Goal: Task Accomplishment & Management: Manage account settings

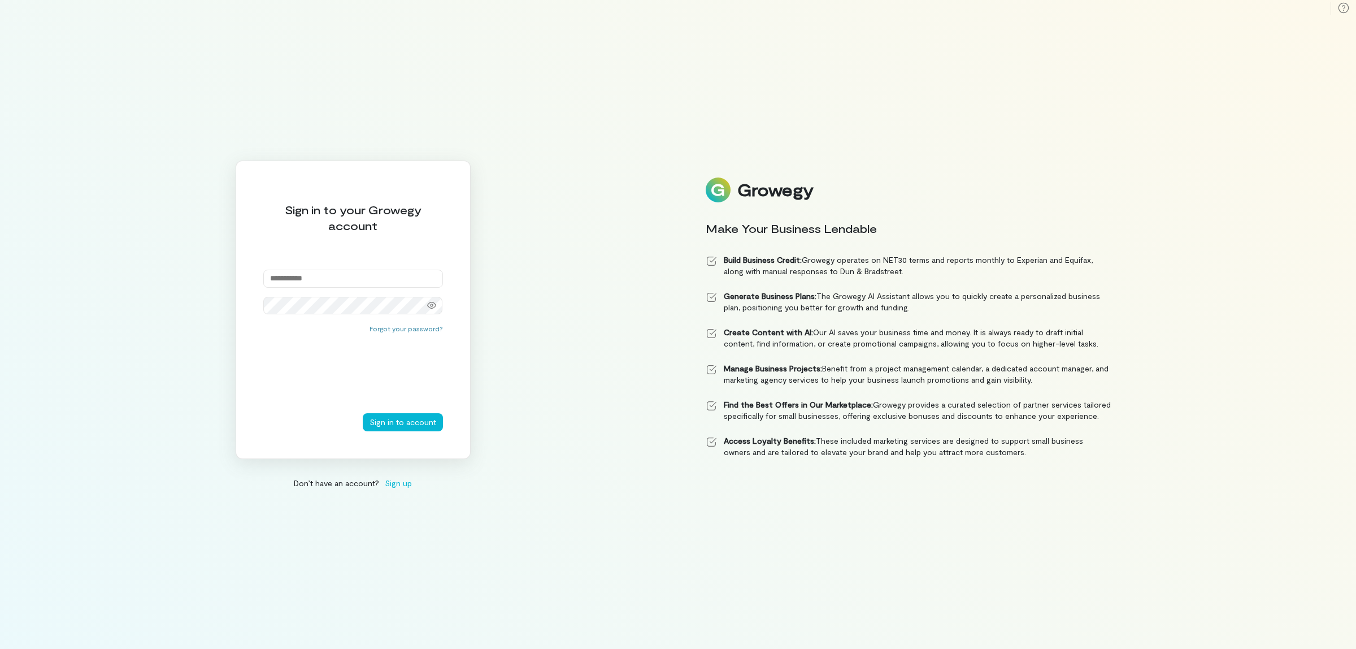
click at [376, 275] on input "email" at bounding box center [353, 279] width 180 height 18
type input "**********"
click at [398, 411] on div "Forgot your password?" at bounding box center [353, 368] width 180 height 89
click at [402, 420] on button "Sign in to account" at bounding box center [403, 422] width 80 height 18
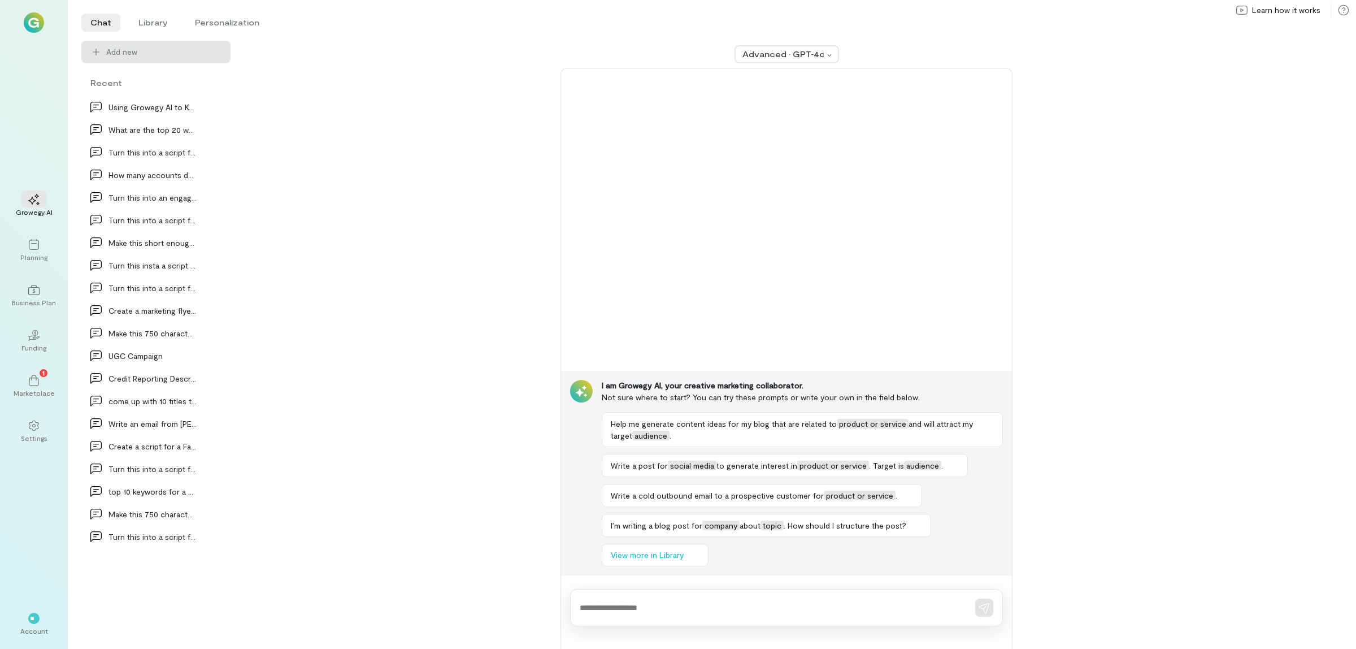
click at [12, 247] on div "Growegy AI Planning Business Plan 02 Funding 1 Marketplace Settings ** Account" at bounding box center [34, 324] width 68 height 649
click at [37, 246] on icon at bounding box center [33, 244] width 11 height 11
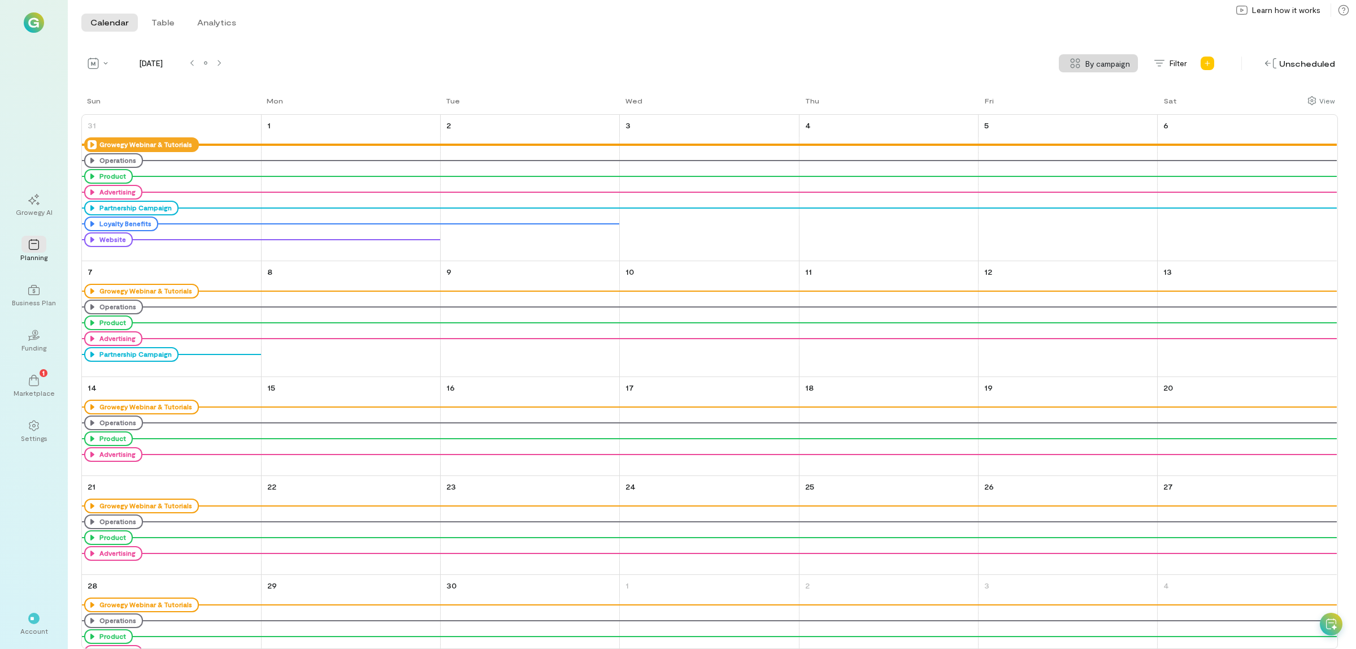
click at [93, 141] on icon at bounding box center [92, 144] width 9 height 9
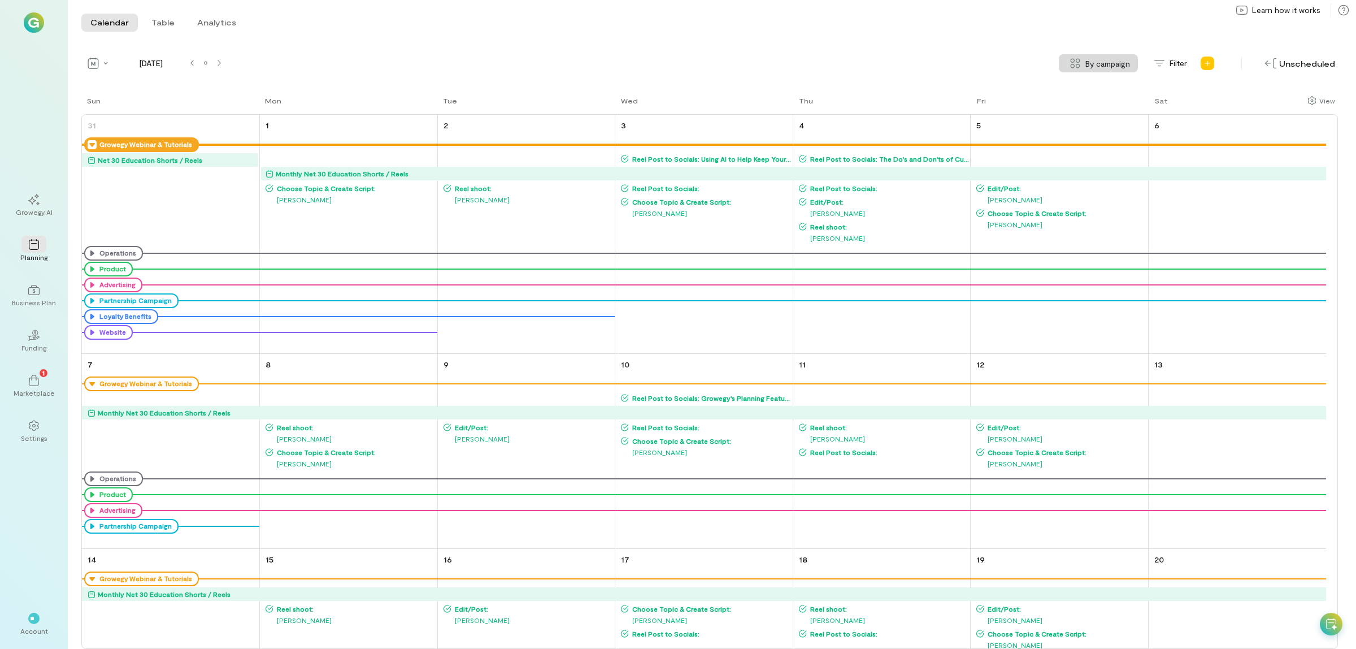
click at [331, 185] on span "Choose Topic & Create Script:" at bounding box center [354, 188] width 163 height 9
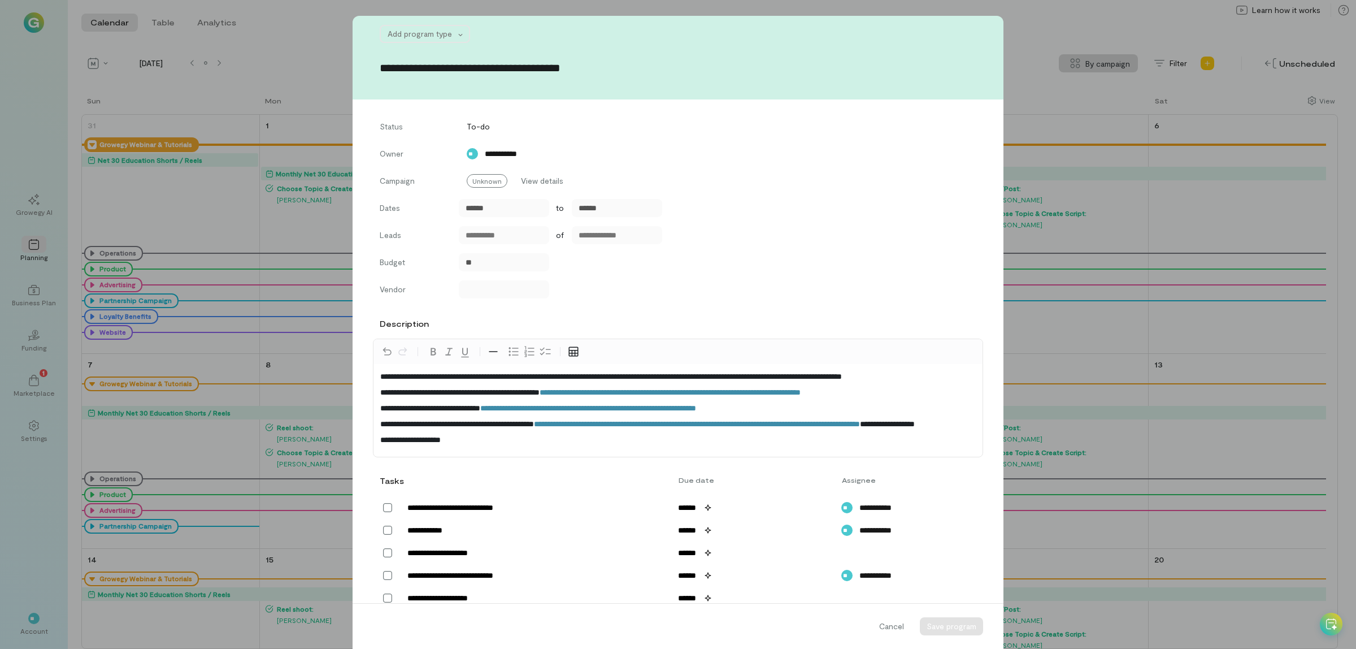
scroll to position [216, 0]
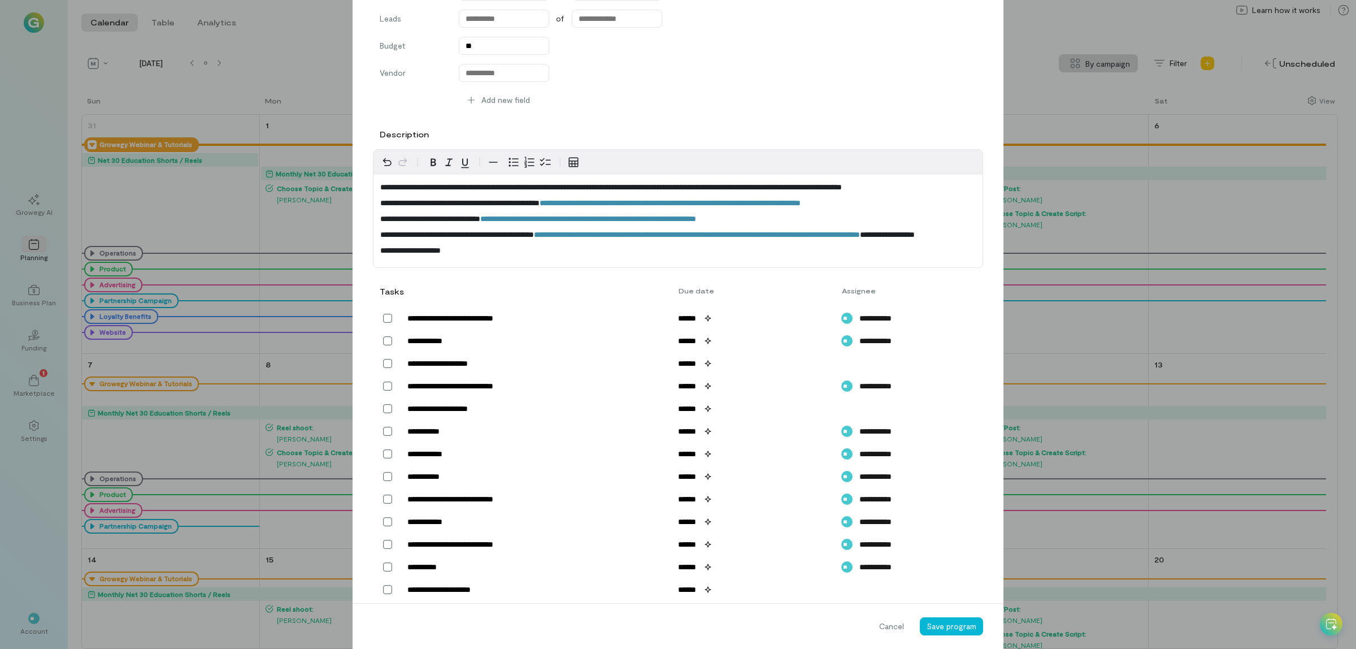
click at [292, 212] on div "**********" at bounding box center [678, 324] width 1356 height 649
click at [888, 622] on span "Cancel" at bounding box center [891, 625] width 25 height 11
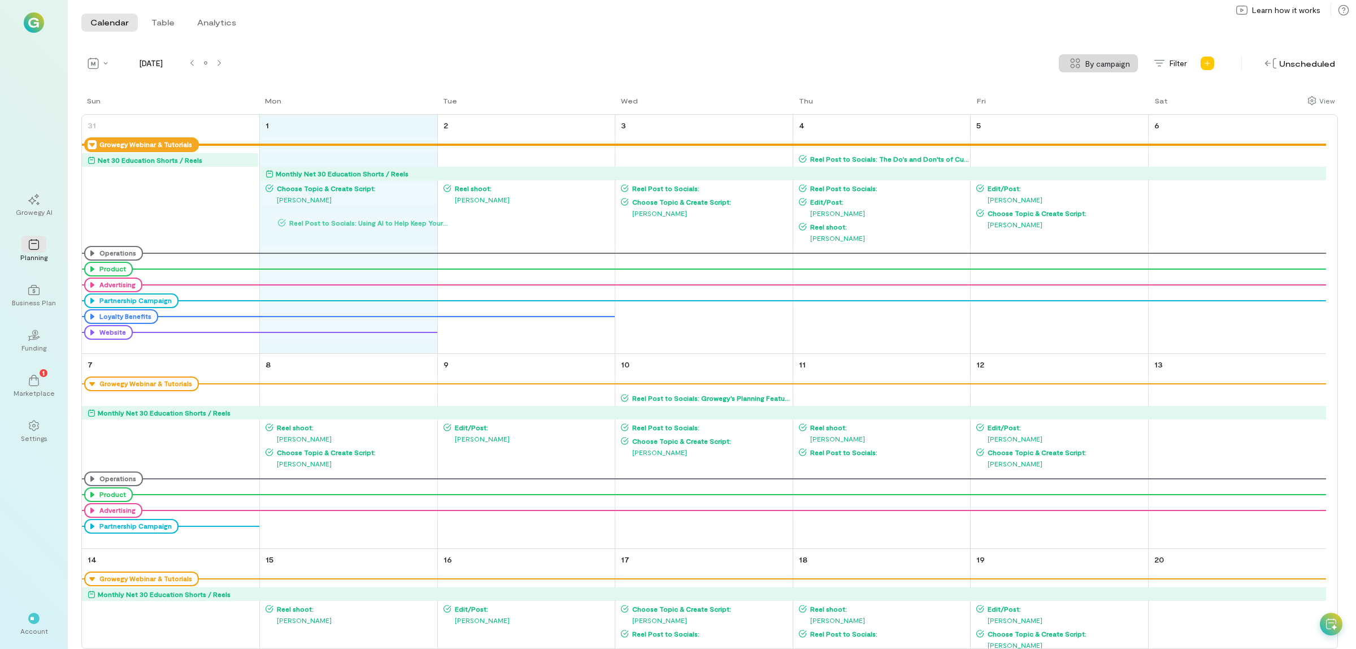
drag, startPoint x: 671, startPoint y: 155, endPoint x: 328, endPoint y: 218, distance: 349.2
click at [328, 218] on div "Sun Mon Tue Wed Thu Fri Sat 31 Growegy Webinar & Tutorials Net 30 Education Sho…" at bounding box center [709, 372] width 1257 height 554
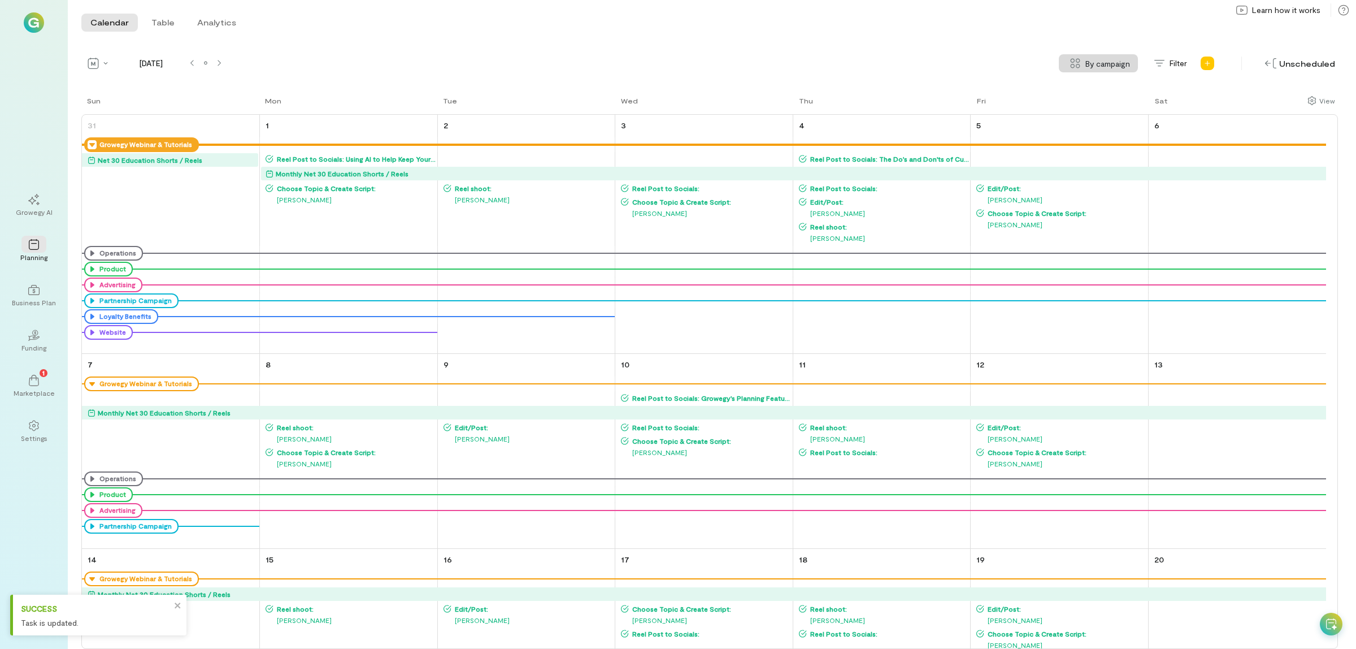
click at [684, 190] on span "Reel Post to Socials:" at bounding box center [710, 188] width 163 height 9
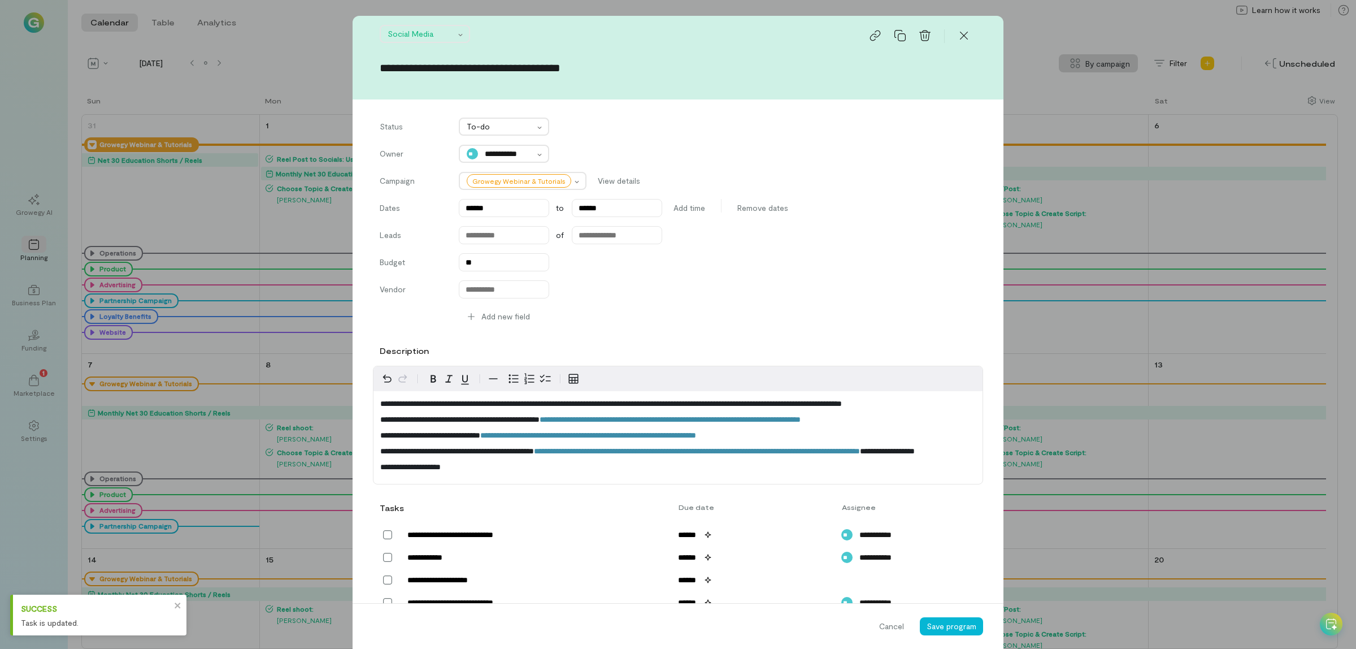
scroll to position [289, 0]
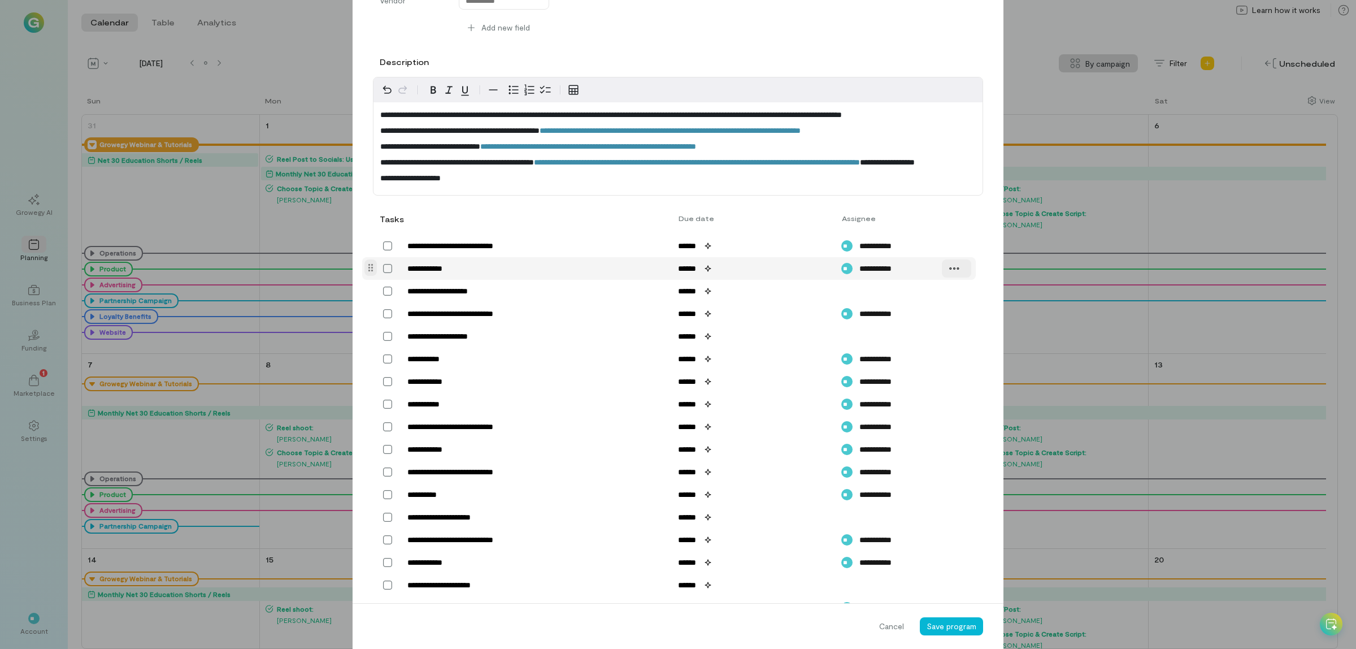
click at [942, 277] on div at bounding box center [956, 268] width 29 height 18
click at [967, 298] on span "Delete" at bounding box center [978, 292] width 23 height 11
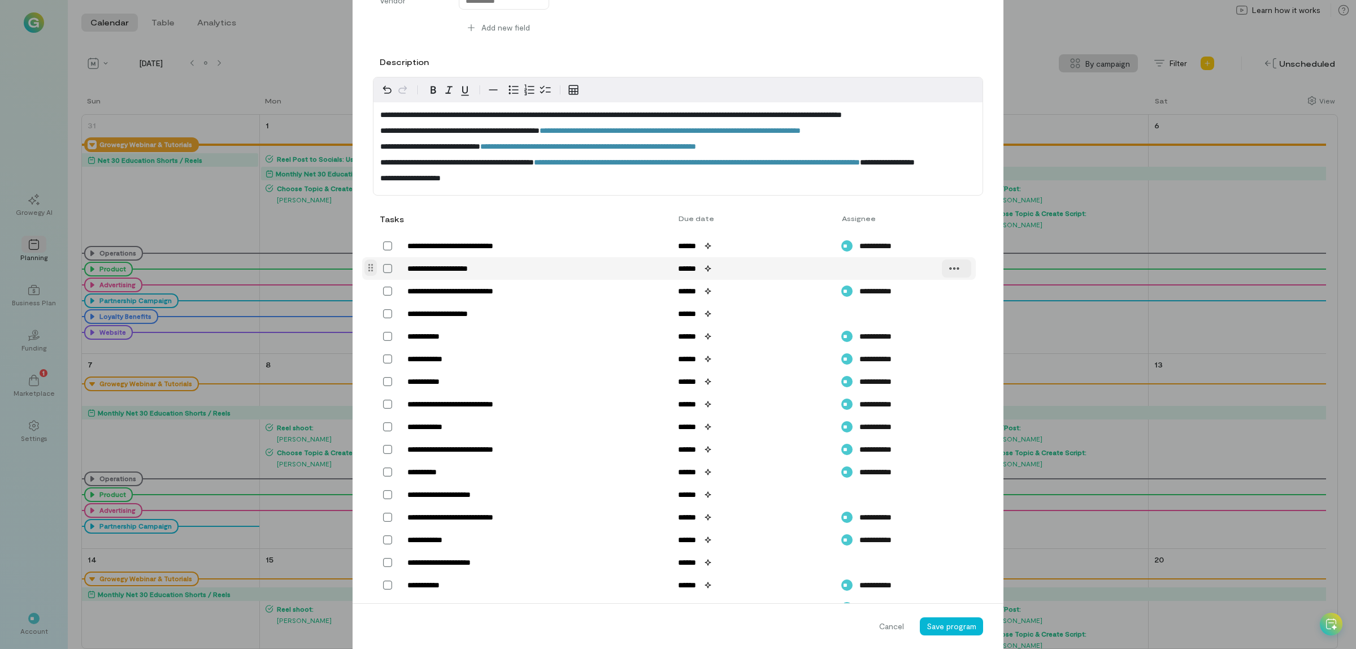
click at [949, 274] on icon at bounding box center [954, 268] width 11 height 11
click at [960, 298] on div "Delete" at bounding box center [996, 292] width 88 height 11
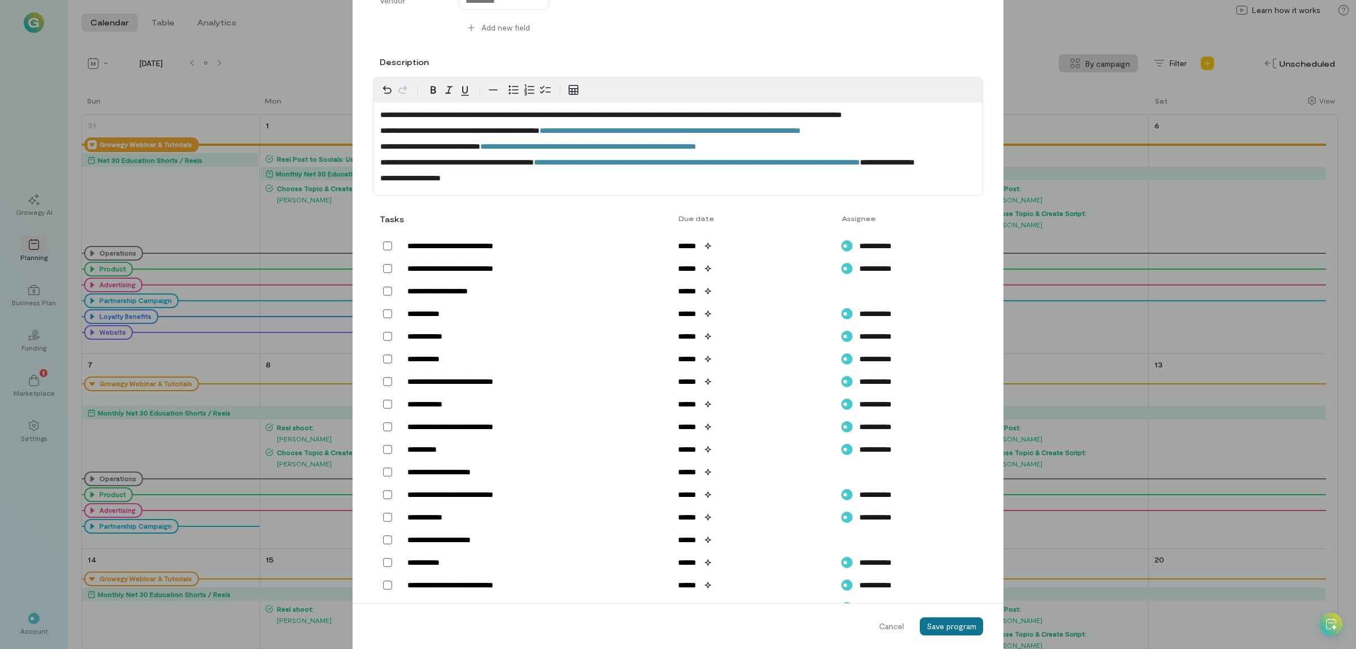
click at [931, 626] on span "Save program" at bounding box center [952, 626] width 50 height 10
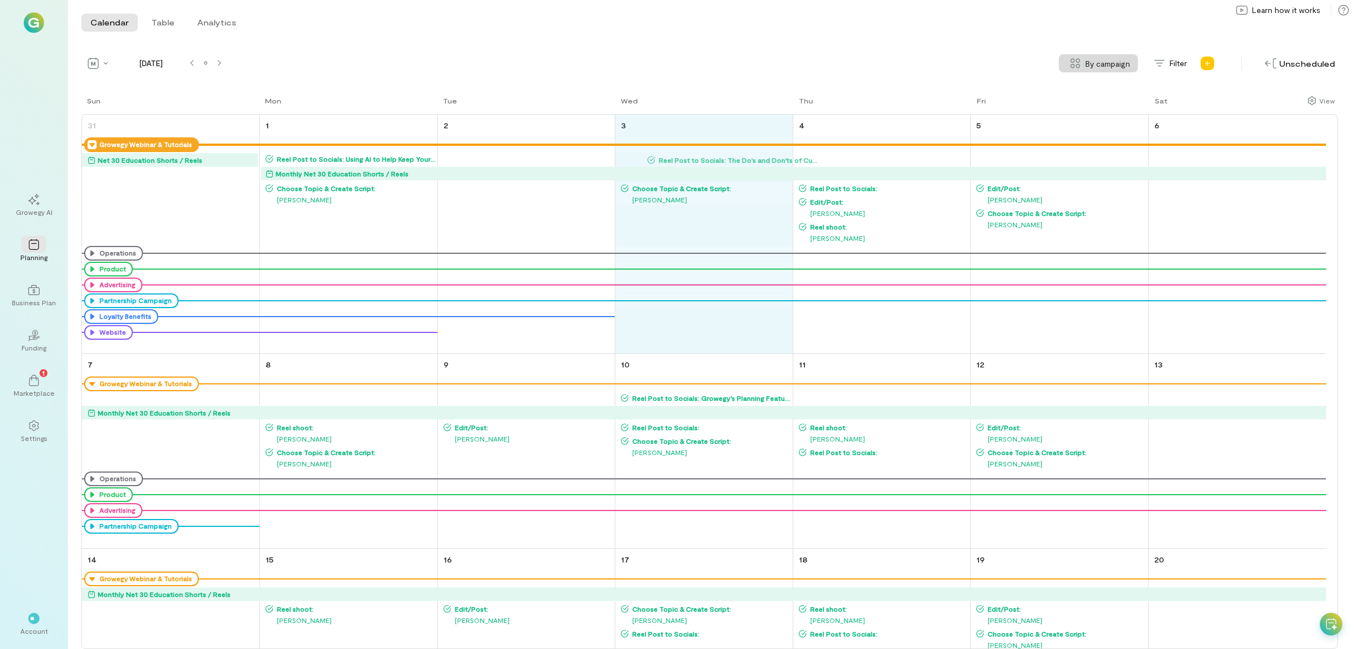
drag, startPoint x: 863, startPoint y: 159, endPoint x: 712, endPoint y: 159, distance: 151.4
click at [712, 159] on div "Sun Mon Tue Wed Thu Fri Sat 31 Growegy Webinar & Tutorials Net 30 Education Sho…" at bounding box center [709, 372] width 1257 height 554
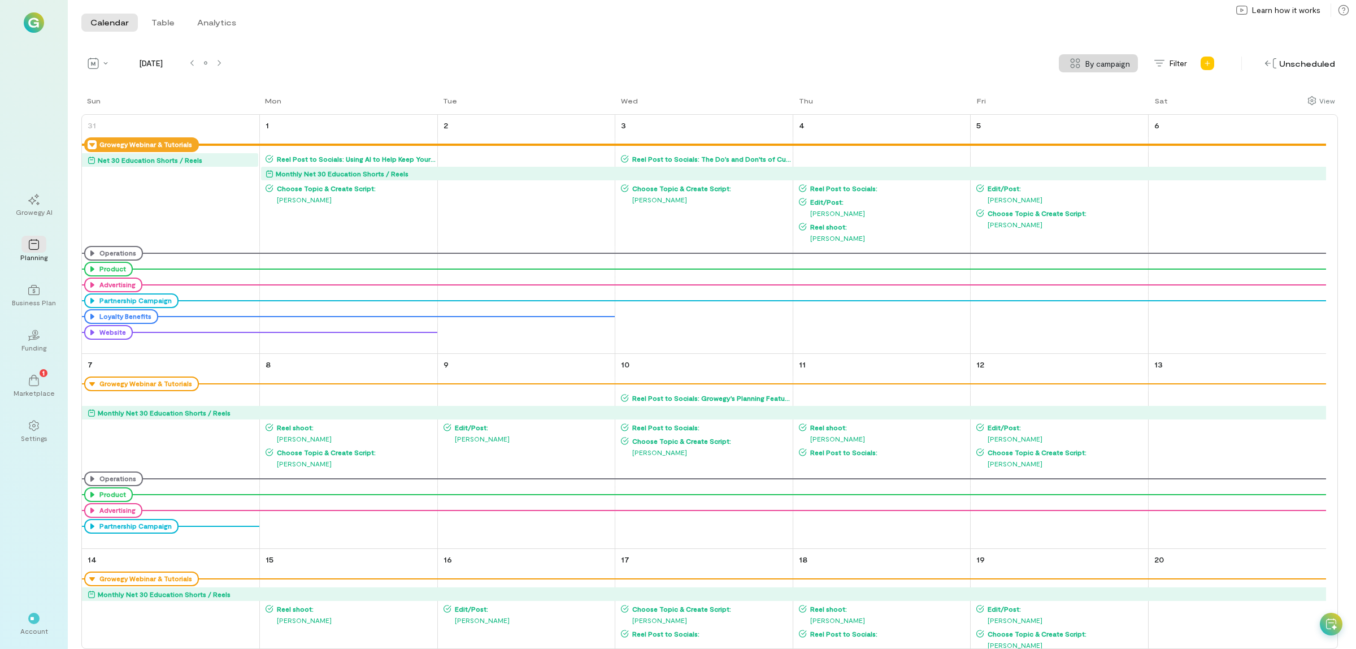
click at [861, 187] on span "Reel Post to Socials:" at bounding box center [888, 188] width 163 height 9
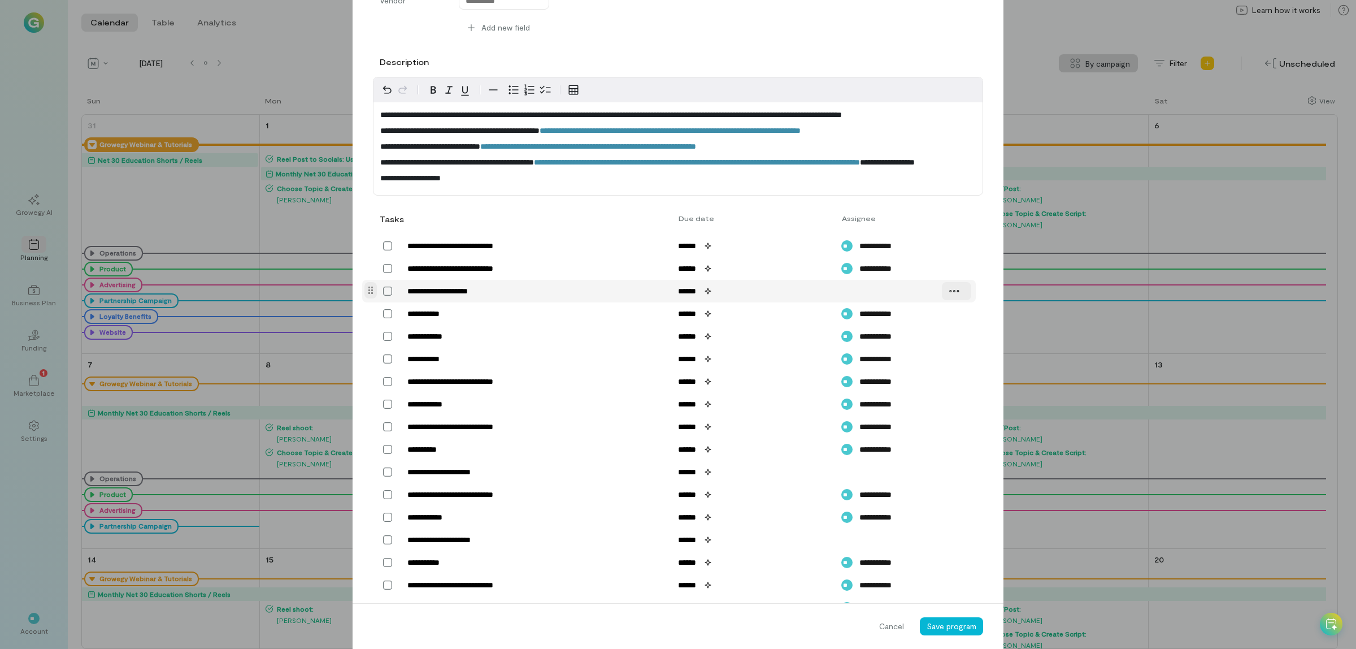
click at [949, 297] on icon at bounding box center [954, 290] width 11 height 11
click at [959, 321] on div "Delete" at bounding box center [996, 315] width 88 height 11
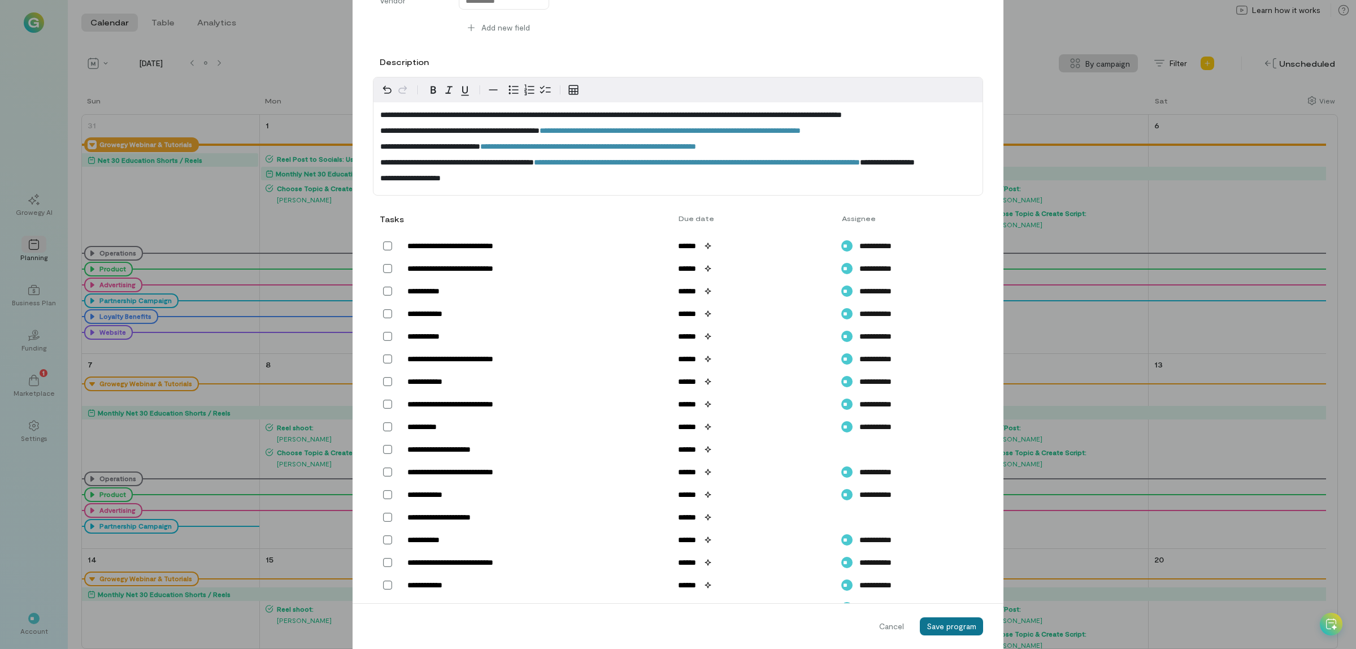
click at [938, 623] on span "Save program" at bounding box center [952, 626] width 50 height 10
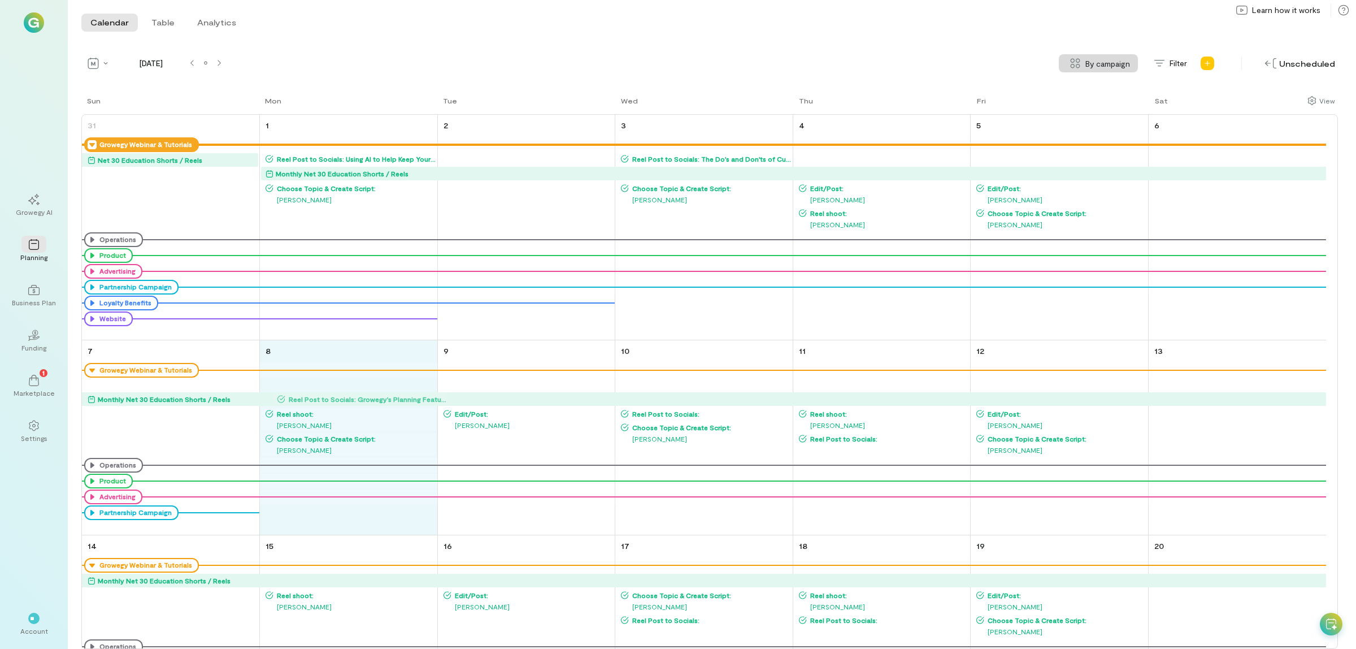
drag, startPoint x: 699, startPoint y: 383, endPoint x: 355, endPoint y: 396, distance: 344.4
click at [355, 396] on div "Sun Mon Tue Wed Thu Fri Sat 31 Growegy Webinar & Tutorials Net 30 Education Sho…" at bounding box center [709, 372] width 1257 height 554
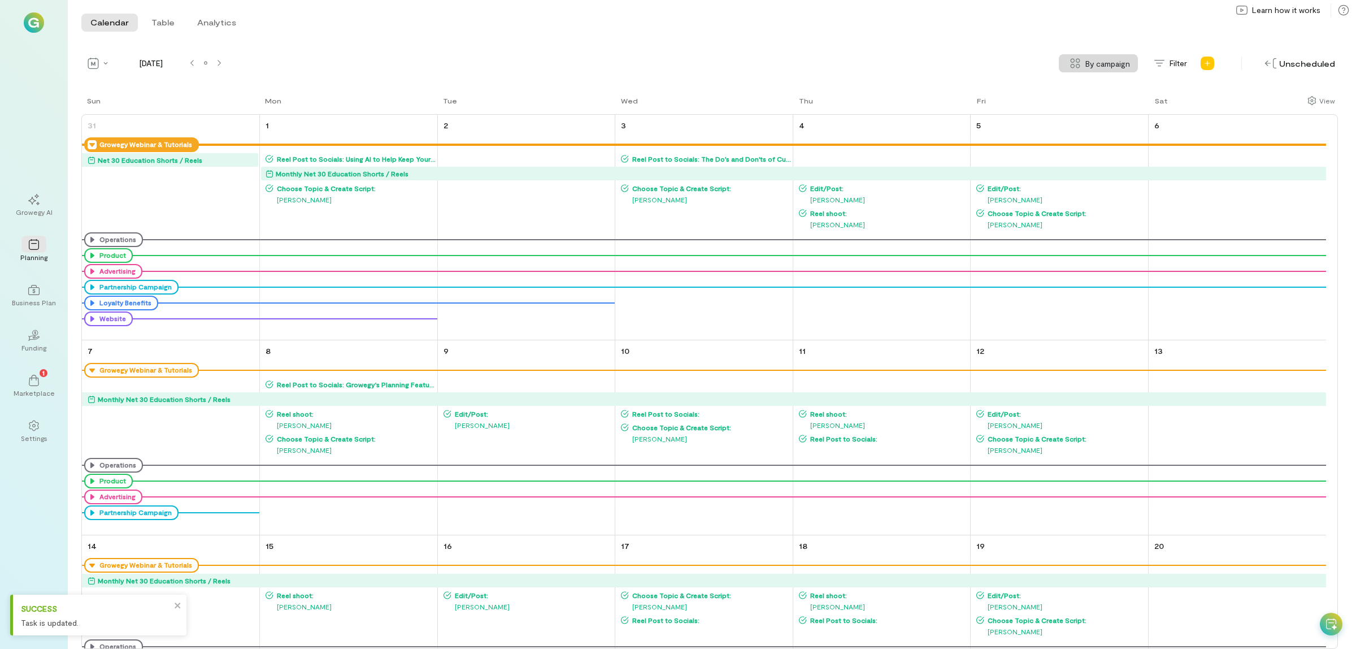
click at [832, 410] on span "Reel shoot:" at bounding box center [888, 413] width 163 height 9
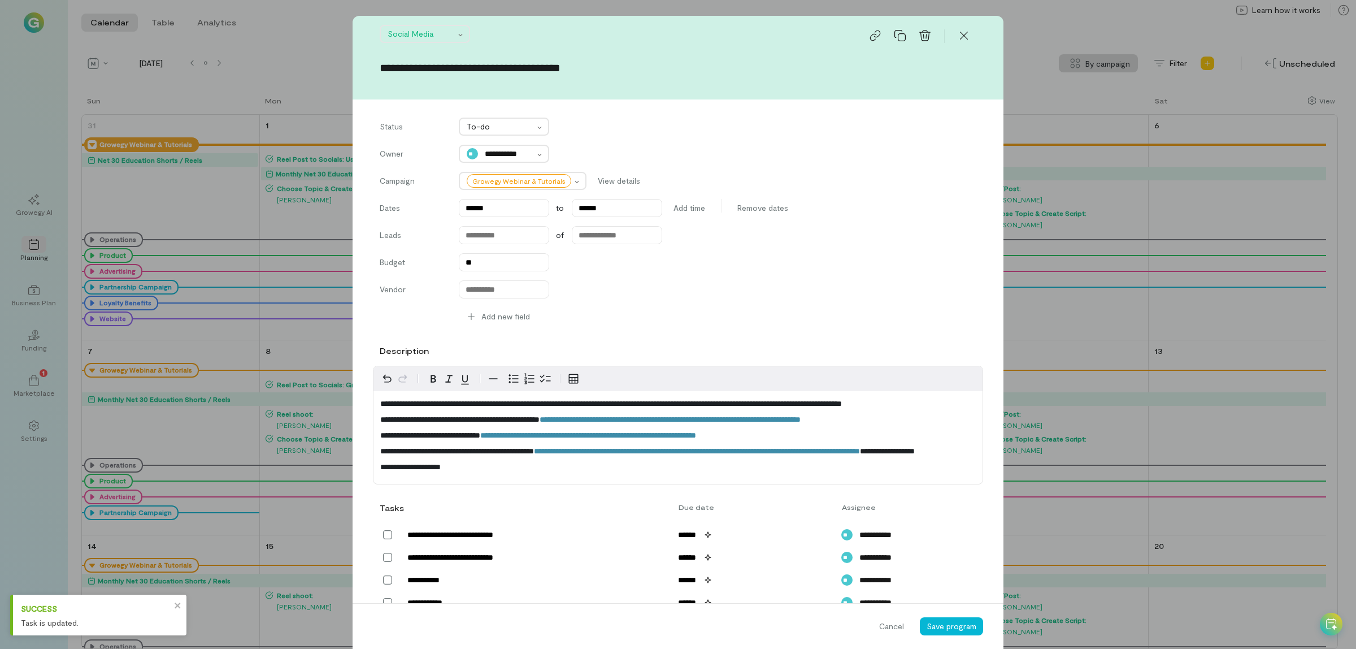
scroll to position [492, 0]
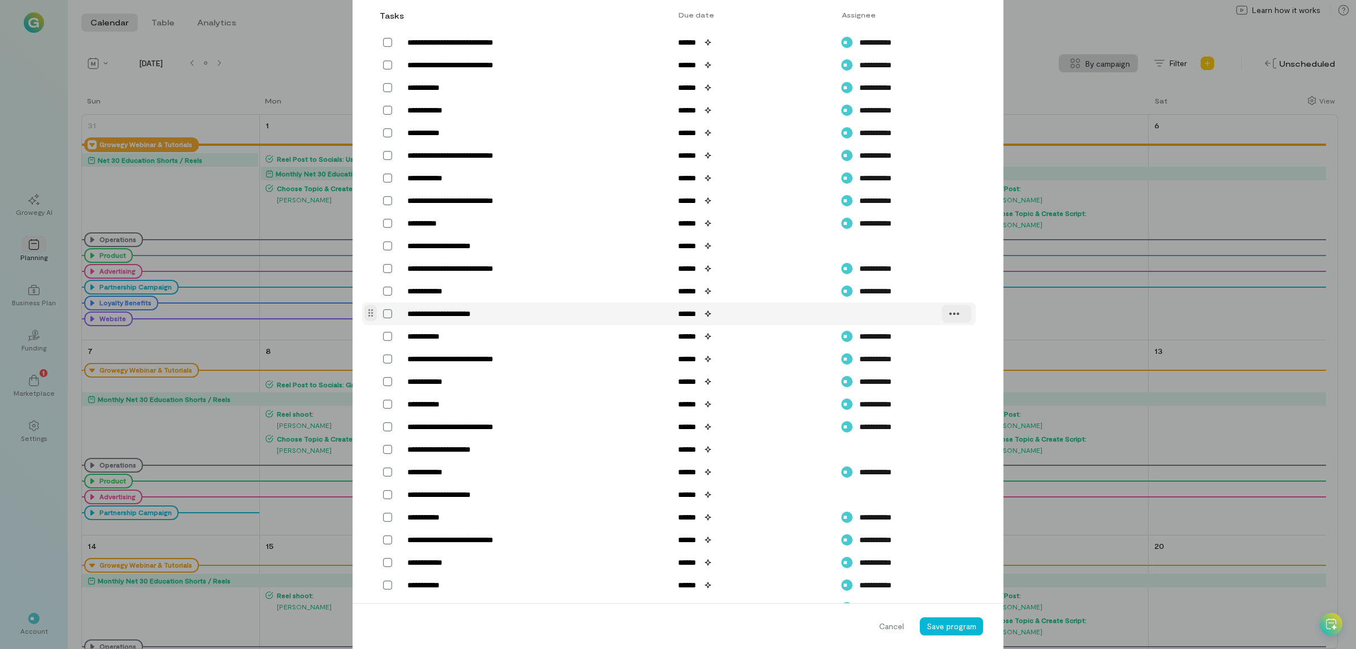
click at [949, 319] on icon at bounding box center [954, 313] width 11 height 11
click at [983, 344] on span "Delete" at bounding box center [978, 337] width 23 height 11
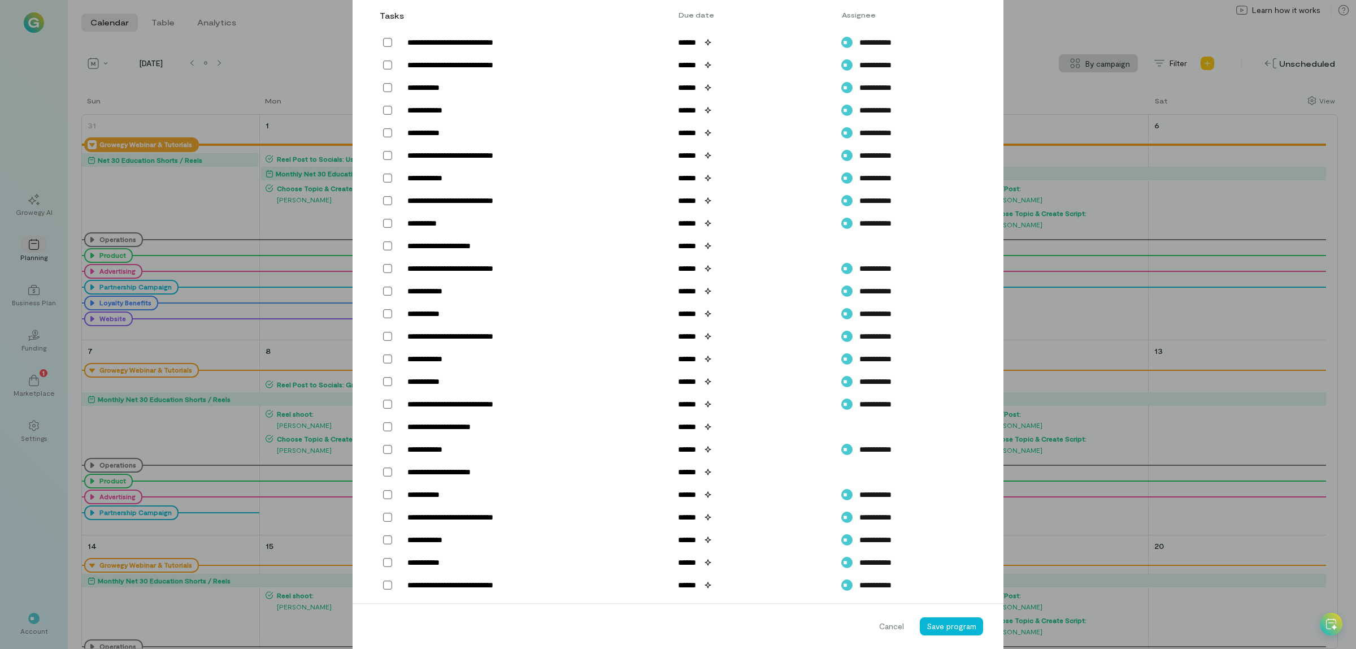
click at [937, 617] on div "Cancel Save program" at bounding box center [678, 626] width 651 height 46
click at [948, 624] on span "Save program" at bounding box center [952, 626] width 50 height 10
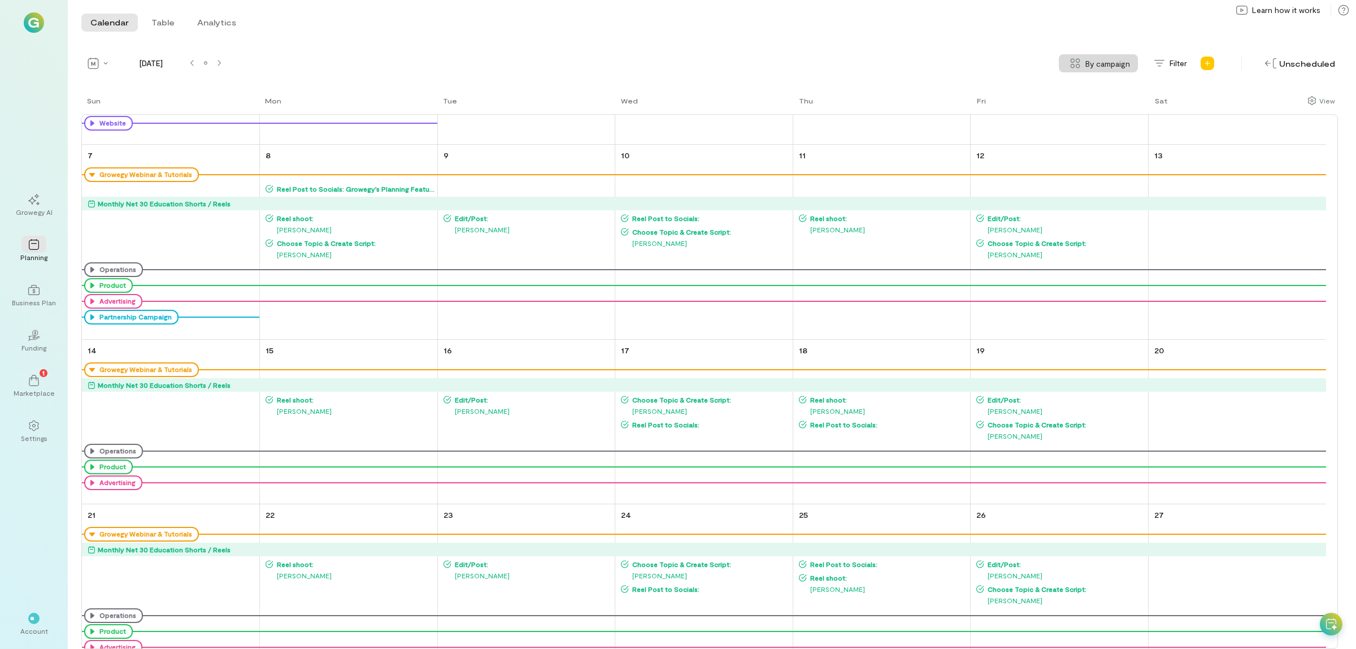
scroll to position [212, 0]
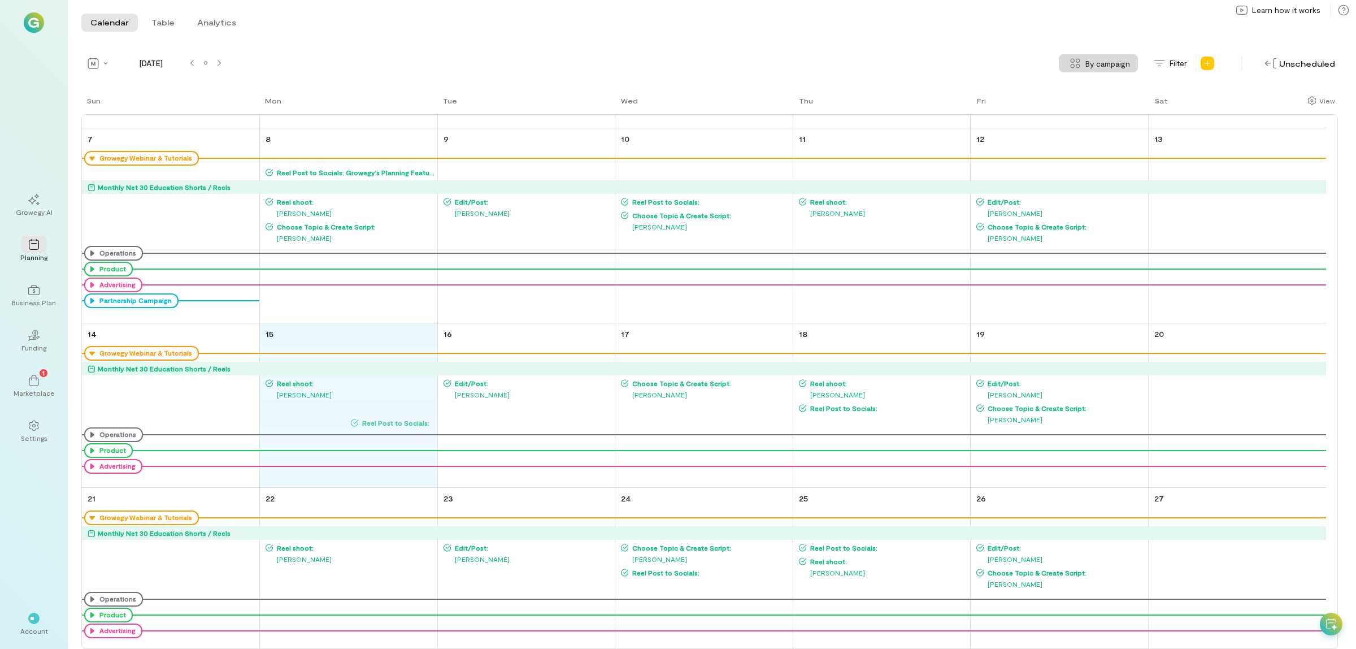
drag, startPoint x: 670, startPoint y: 407, endPoint x: 399, endPoint y: 419, distance: 271.5
click at [399, 419] on div "Sun Mon Tue Wed Thu Fri Sat 31 Growegy Webinar & Tutorials Net 30 Education Sho…" at bounding box center [709, 372] width 1257 height 554
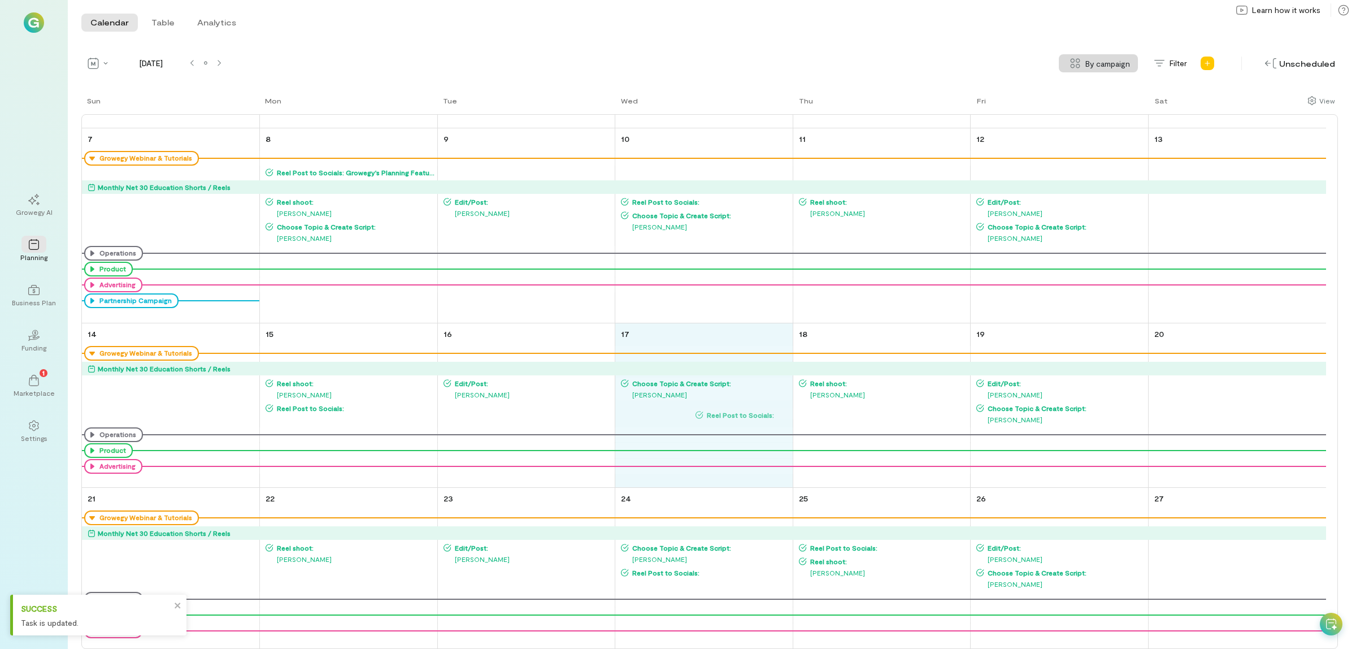
drag, startPoint x: 862, startPoint y: 408, endPoint x: 761, endPoint y: 414, distance: 100.7
click at [761, 414] on div "Sun Mon Tue Wed Thu Fri Sat 31 Growegy Webinar & Tutorials Net 30 Education Sho…" at bounding box center [709, 372] width 1257 height 554
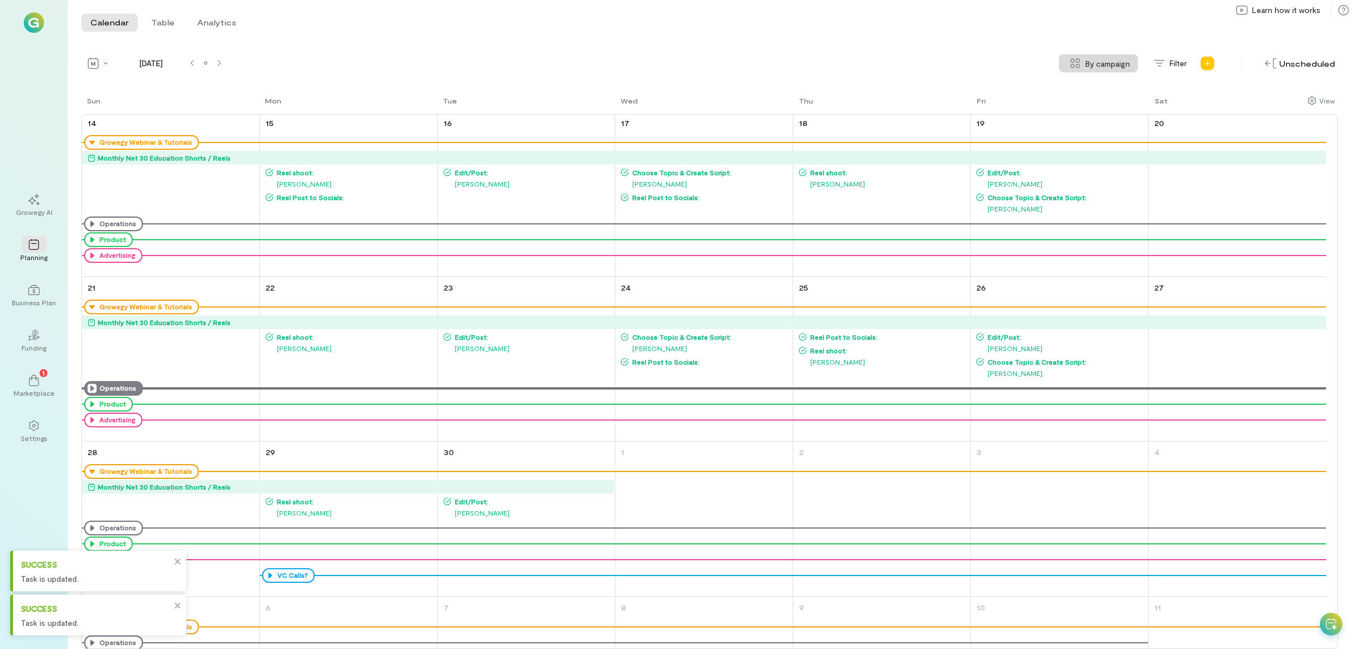
scroll to position [424, 0]
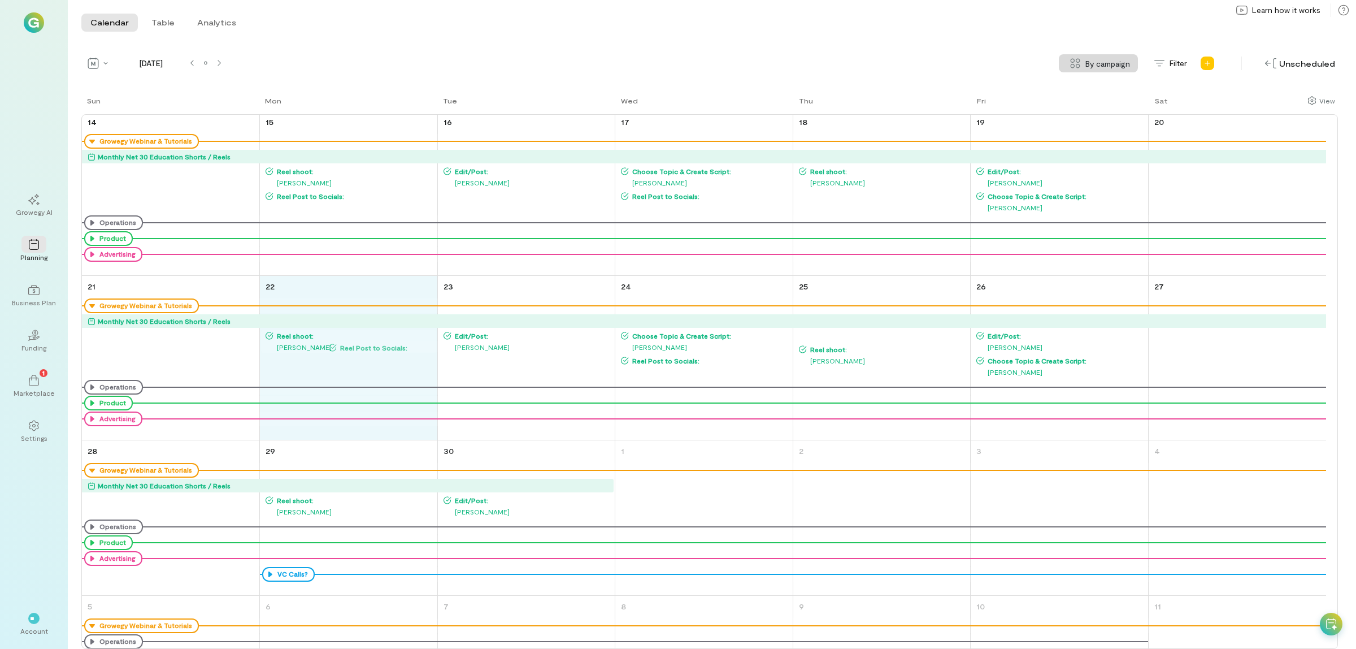
drag, startPoint x: 844, startPoint y: 335, endPoint x: 374, endPoint y: 346, distance: 470.3
click at [374, 346] on div "Sun Mon Tue Wed Thu Fri Sat 31 Growegy Webinar & Tutorials Net 30 Education Sho…" at bounding box center [709, 372] width 1257 height 554
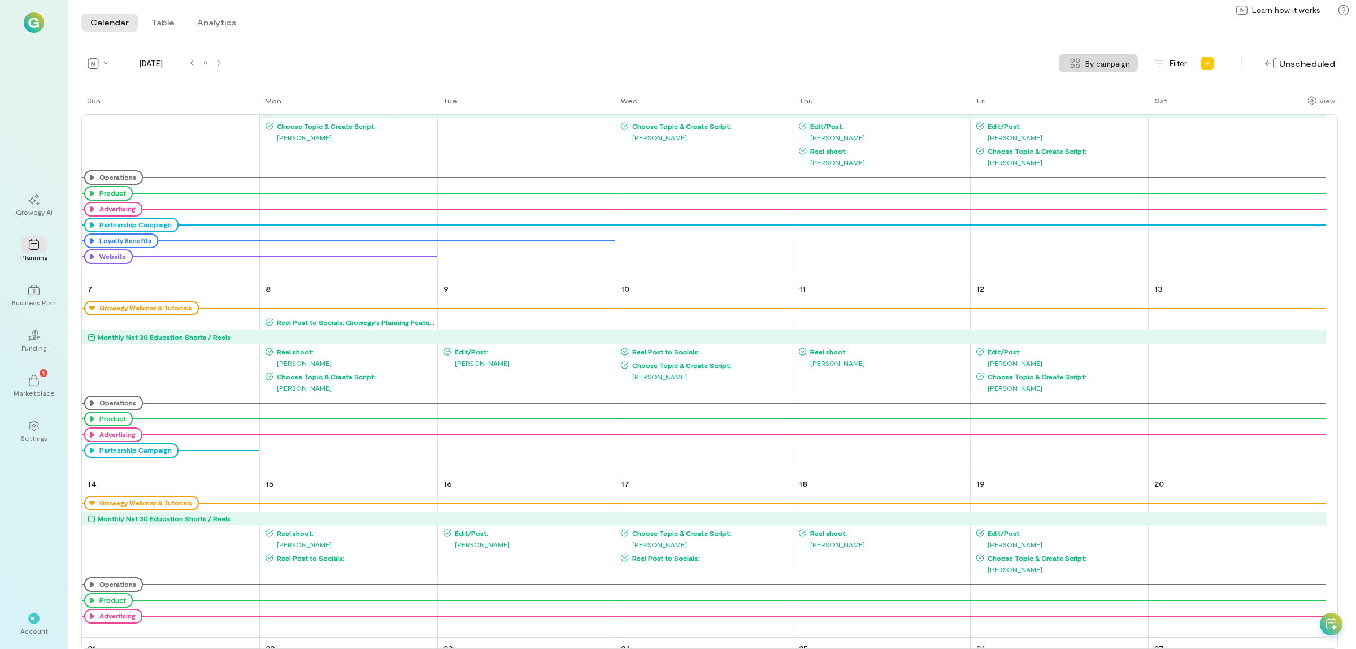
scroll to position [0, 0]
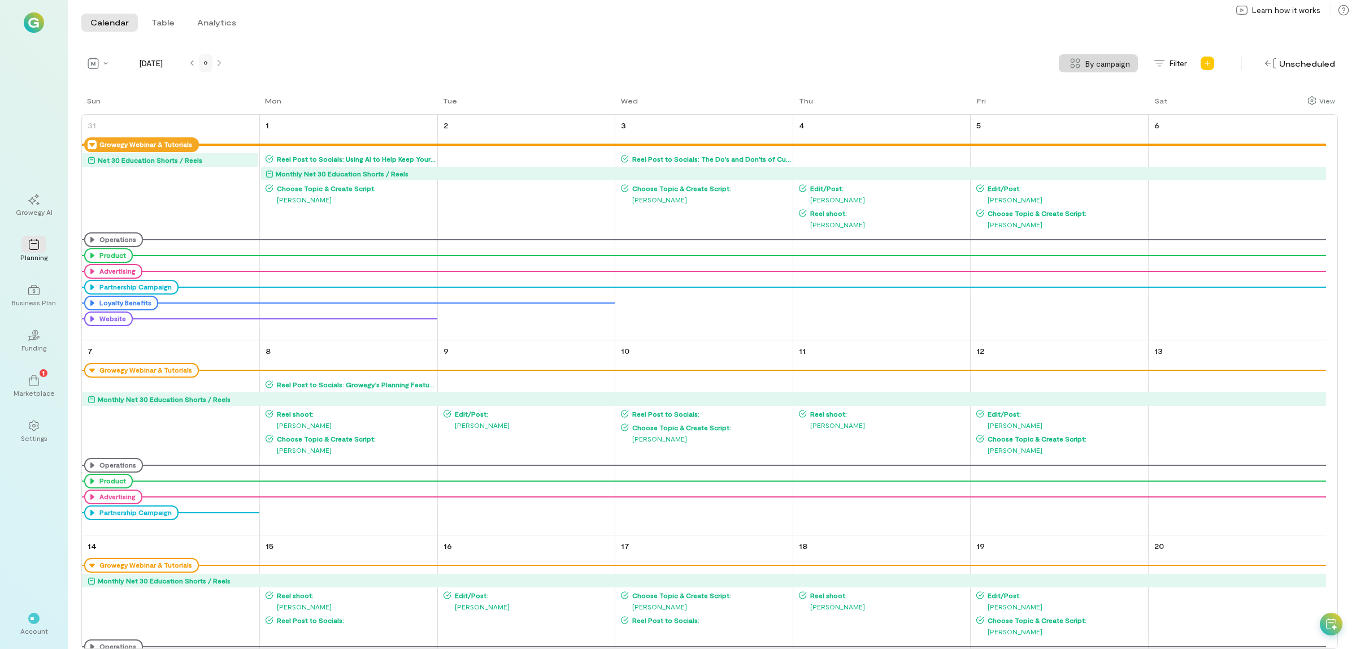
click at [207, 61] on icon at bounding box center [205, 63] width 3 height 7
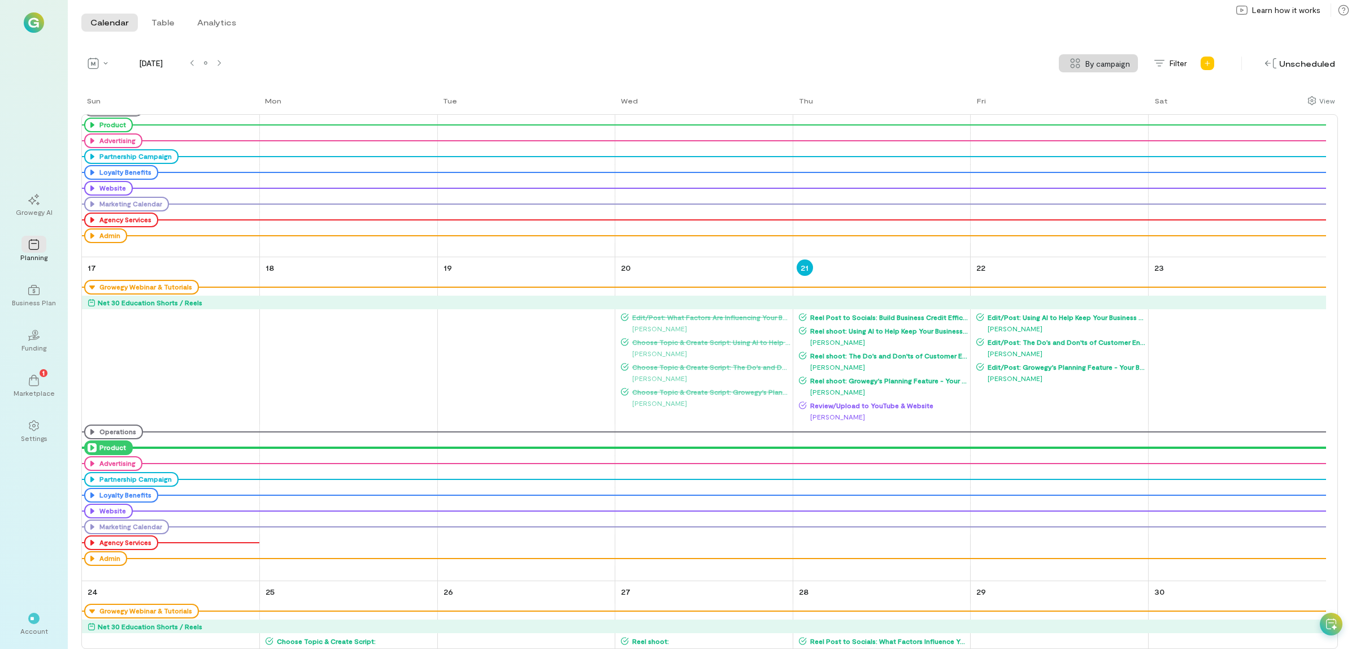
scroll to position [706, 0]
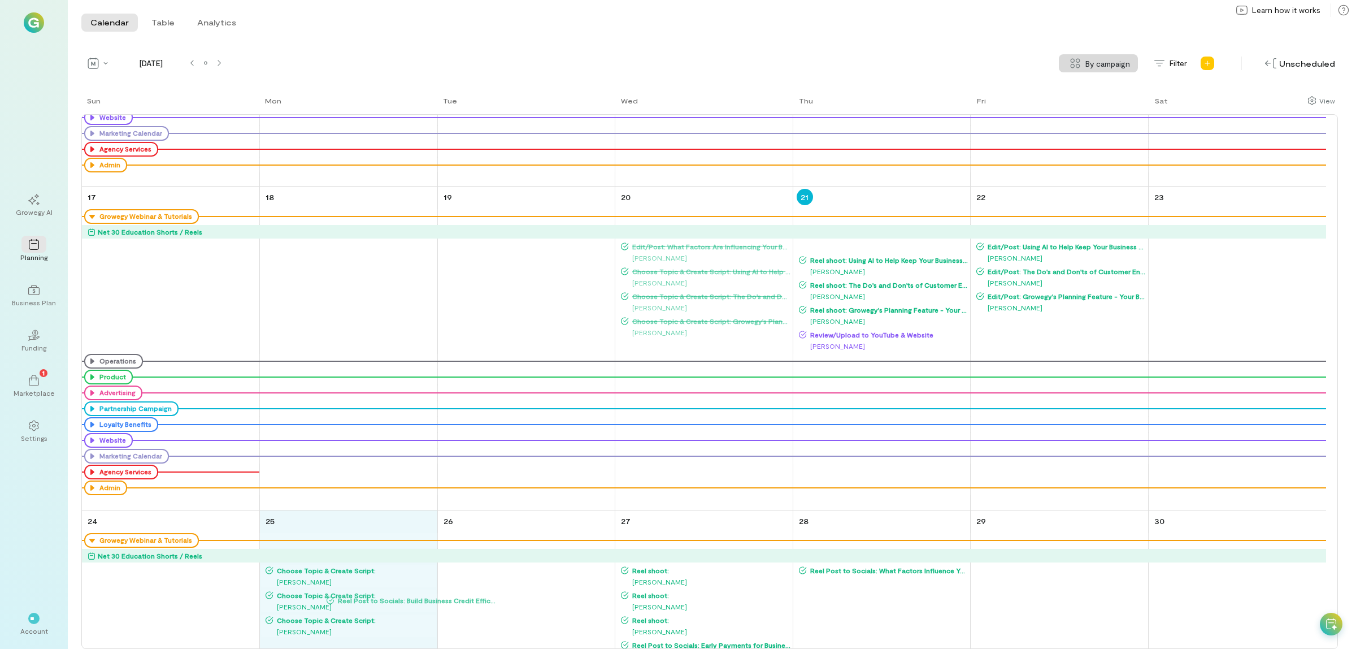
drag, startPoint x: 869, startPoint y: 246, endPoint x: 396, endPoint y: 599, distance: 589.5
click at [396, 599] on div "Sun Mon Tue Wed Thu Fri Sat 27 Growegy Webinar & Tutorials Net 30 Education Sho…" at bounding box center [709, 372] width 1257 height 554
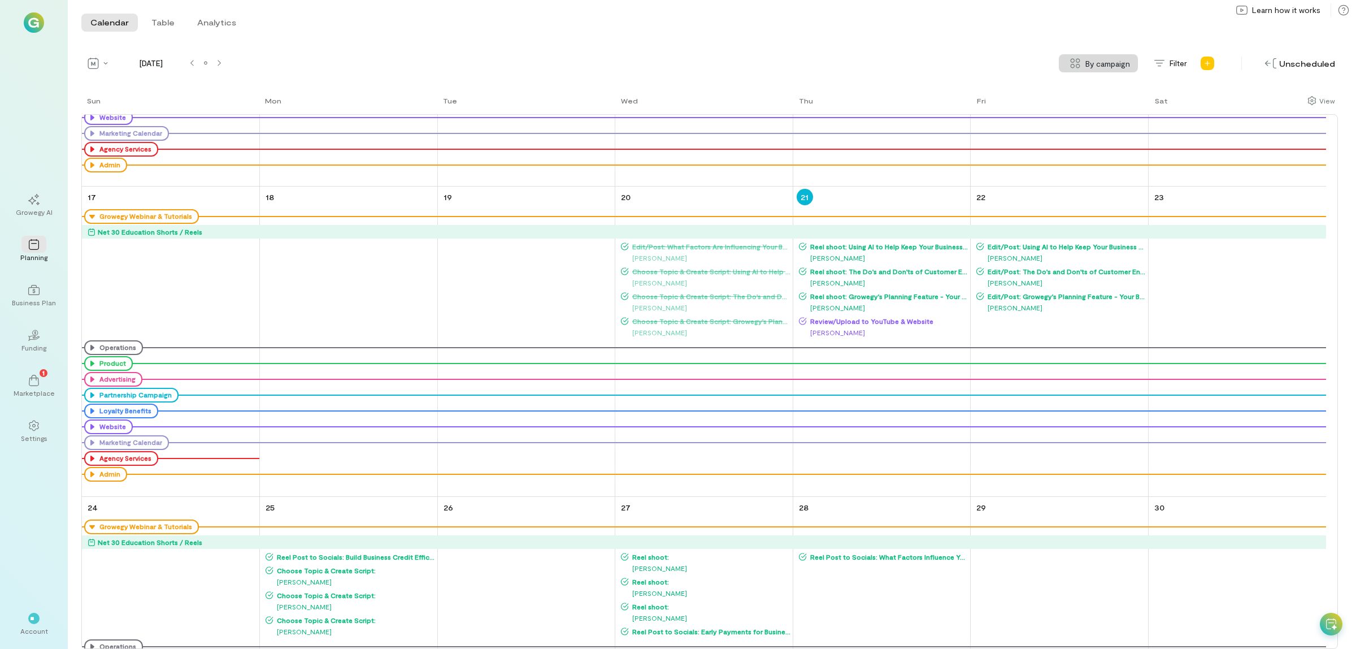
click at [876, 246] on span "Reel shoot: Using AI to Help Keep Your Business Moving Forward" at bounding box center [888, 246] width 163 height 9
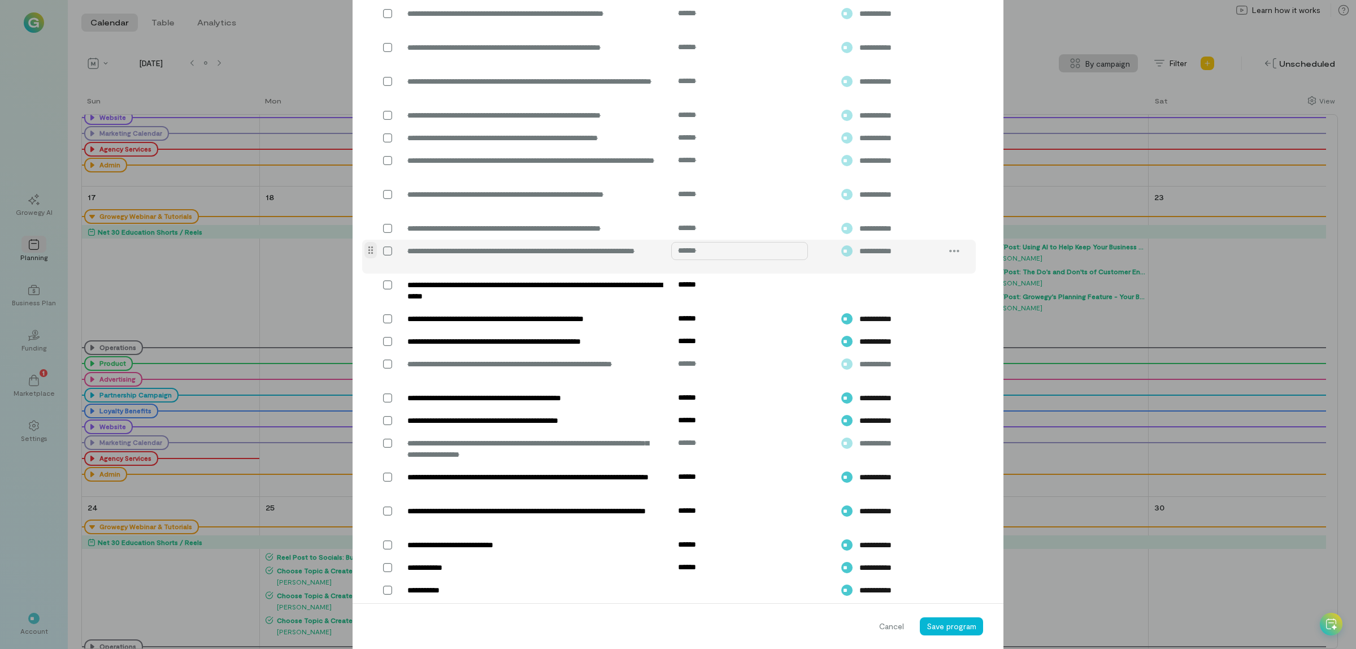
scroll to position [1407, 0]
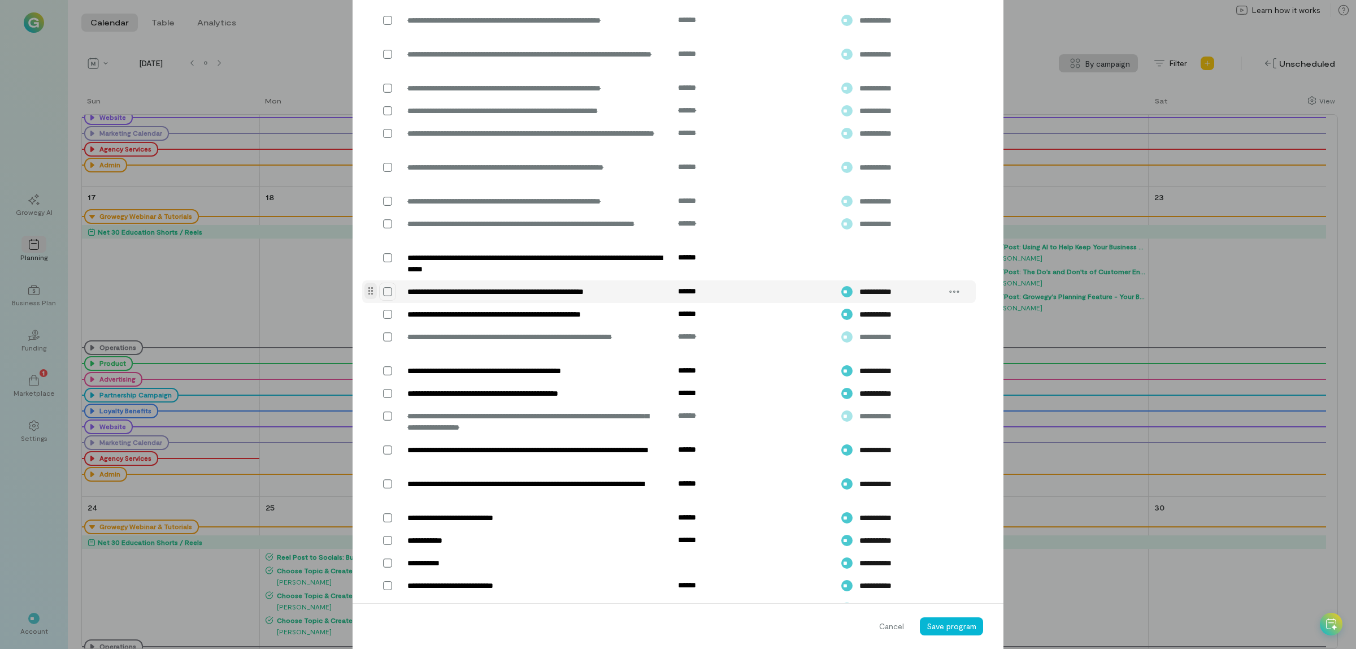
click at [382, 297] on icon at bounding box center [387, 291] width 11 height 11
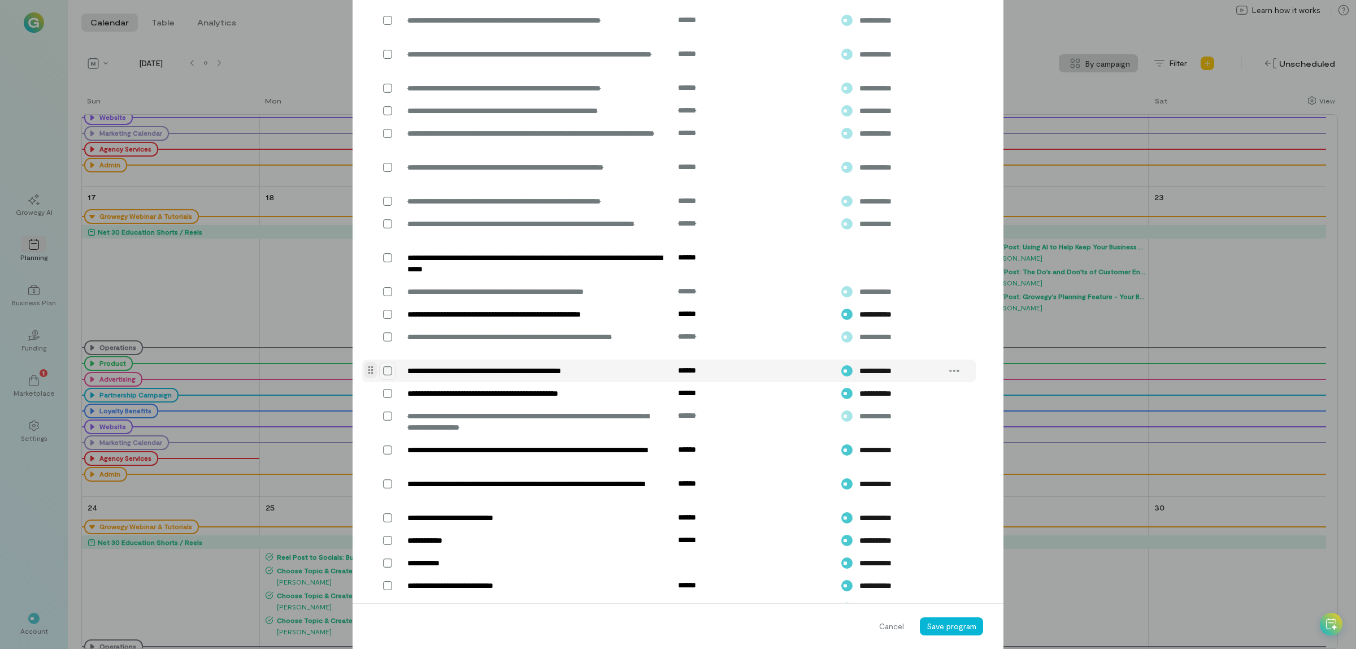
click at [383, 376] on icon at bounding box center [387, 370] width 11 height 11
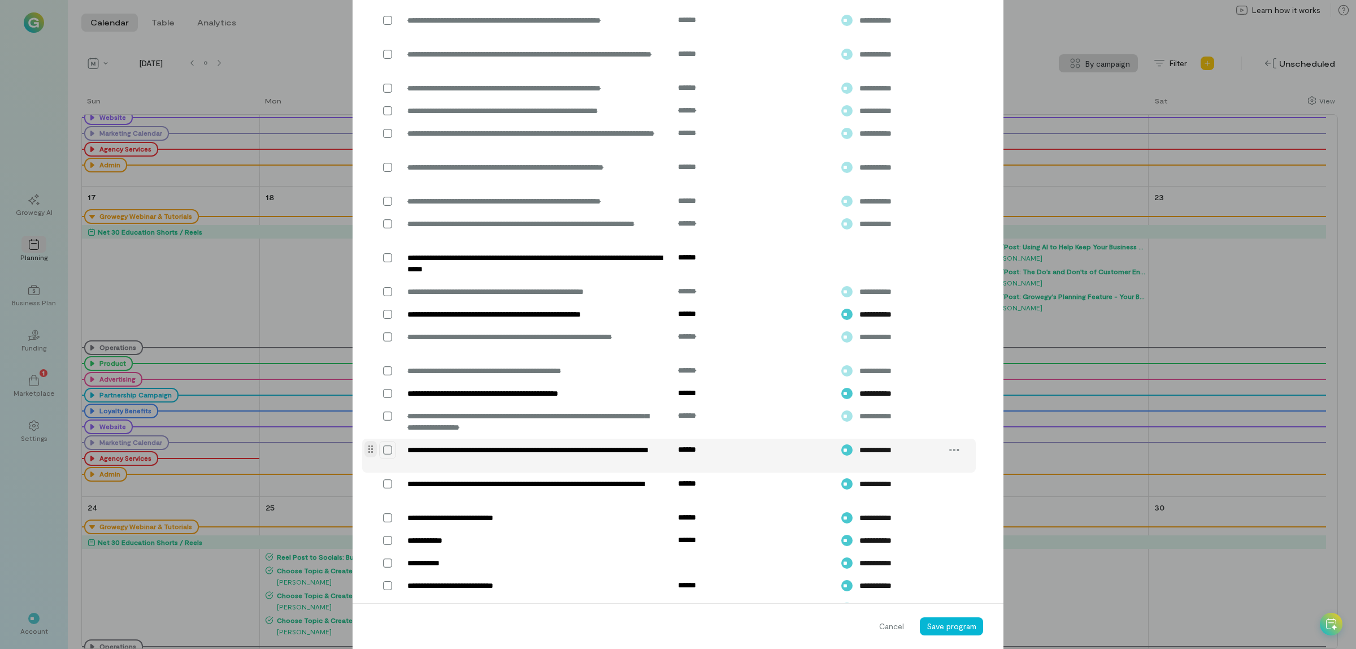
click at [382, 455] on icon at bounding box center [387, 449] width 11 height 11
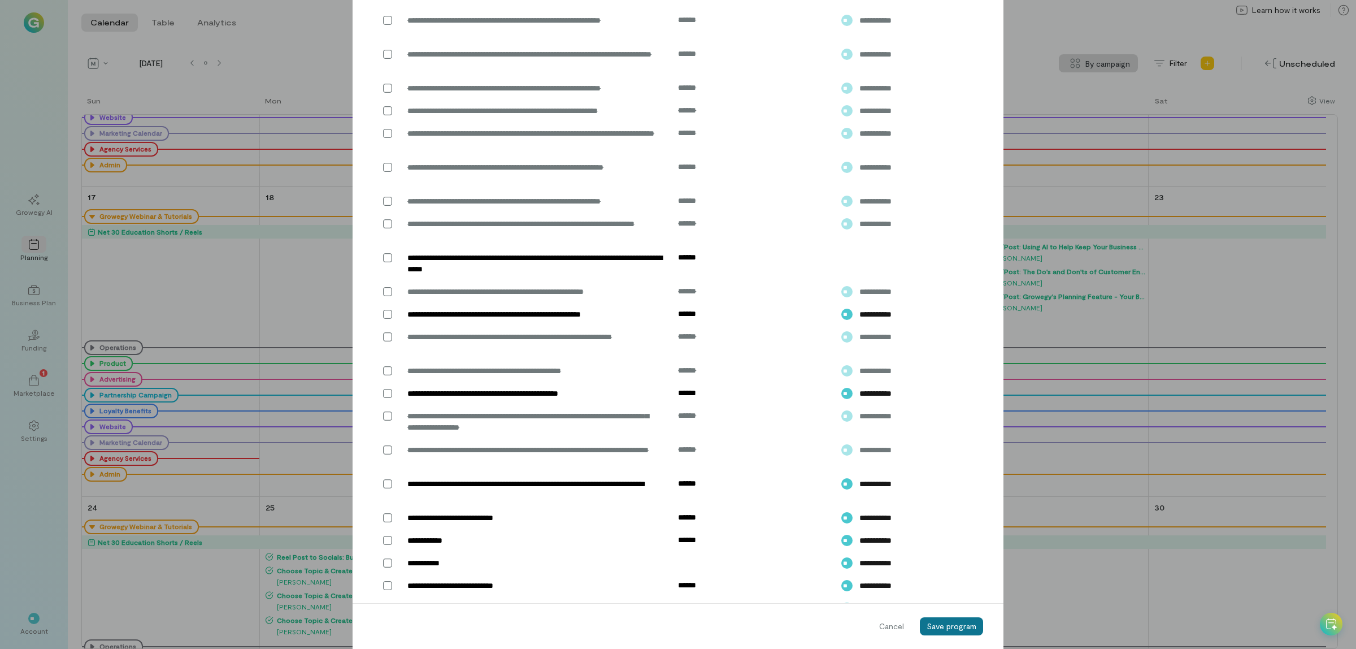
click at [945, 628] on span "Save program" at bounding box center [952, 626] width 50 height 10
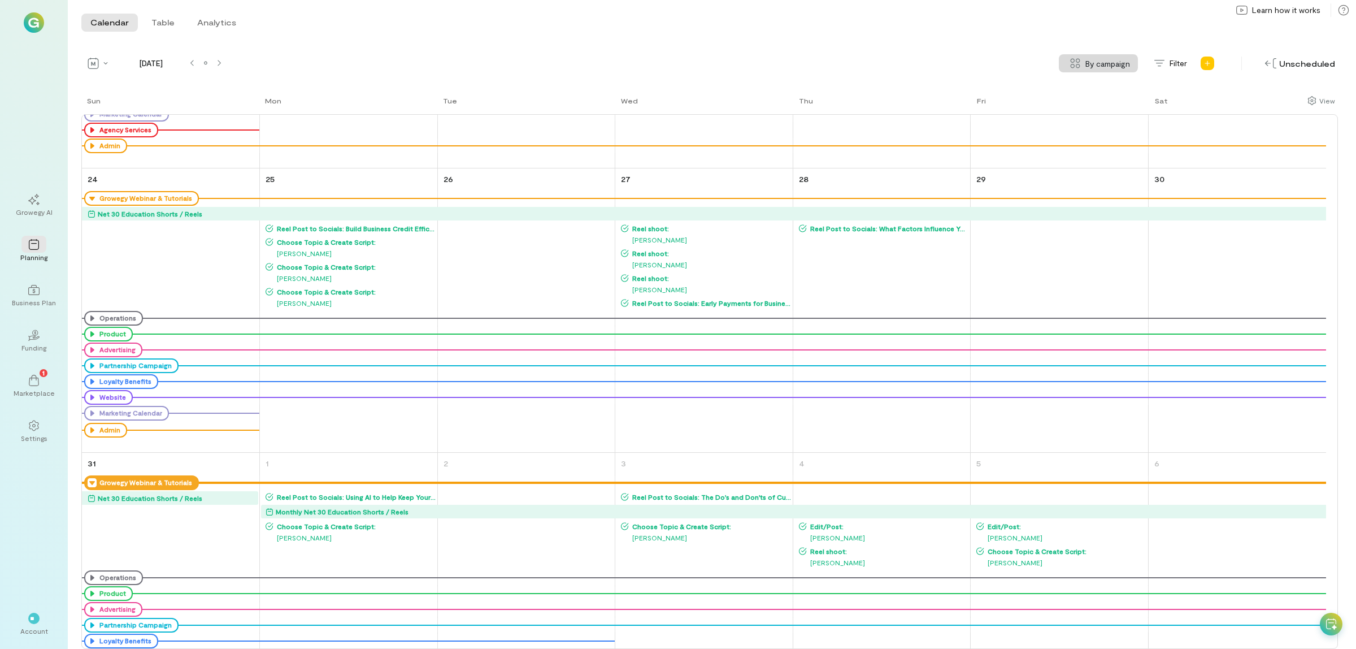
scroll to position [1060, 0]
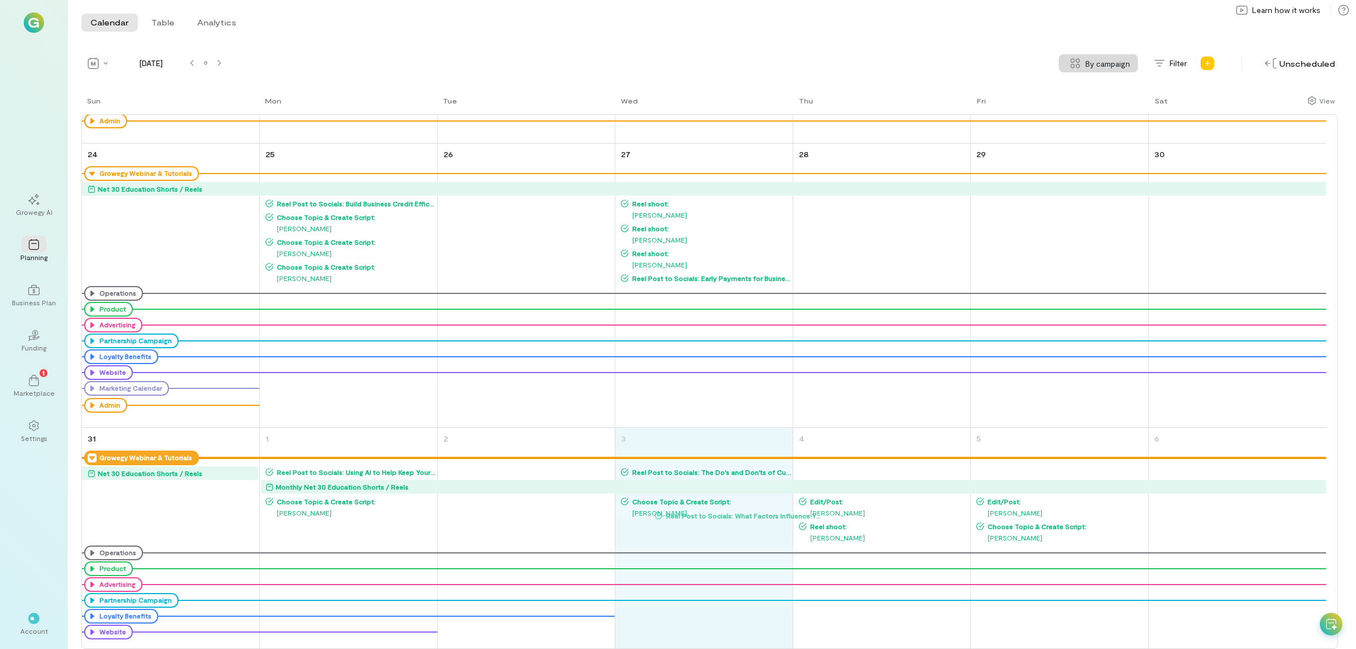
drag, startPoint x: 872, startPoint y: 202, endPoint x: 728, endPoint y: 513, distance: 343.1
click at [728, 513] on div "Sun Mon Tue Wed Thu Fri Sat 27 Growegy Webinar & Tutorials Net 30 Education Sho…" at bounding box center [709, 372] width 1257 height 554
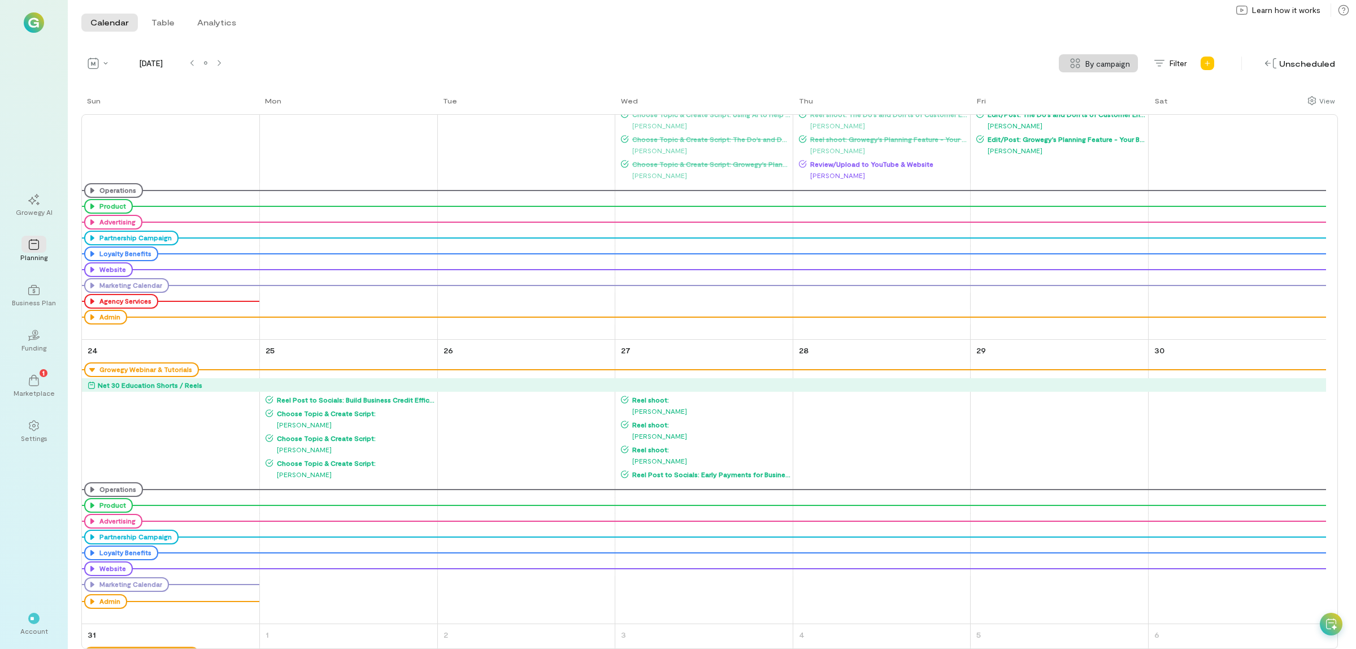
scroll to position [863, 0]
click at [219, 63] on icon at bounding box center [219, 63] width 3 height 7
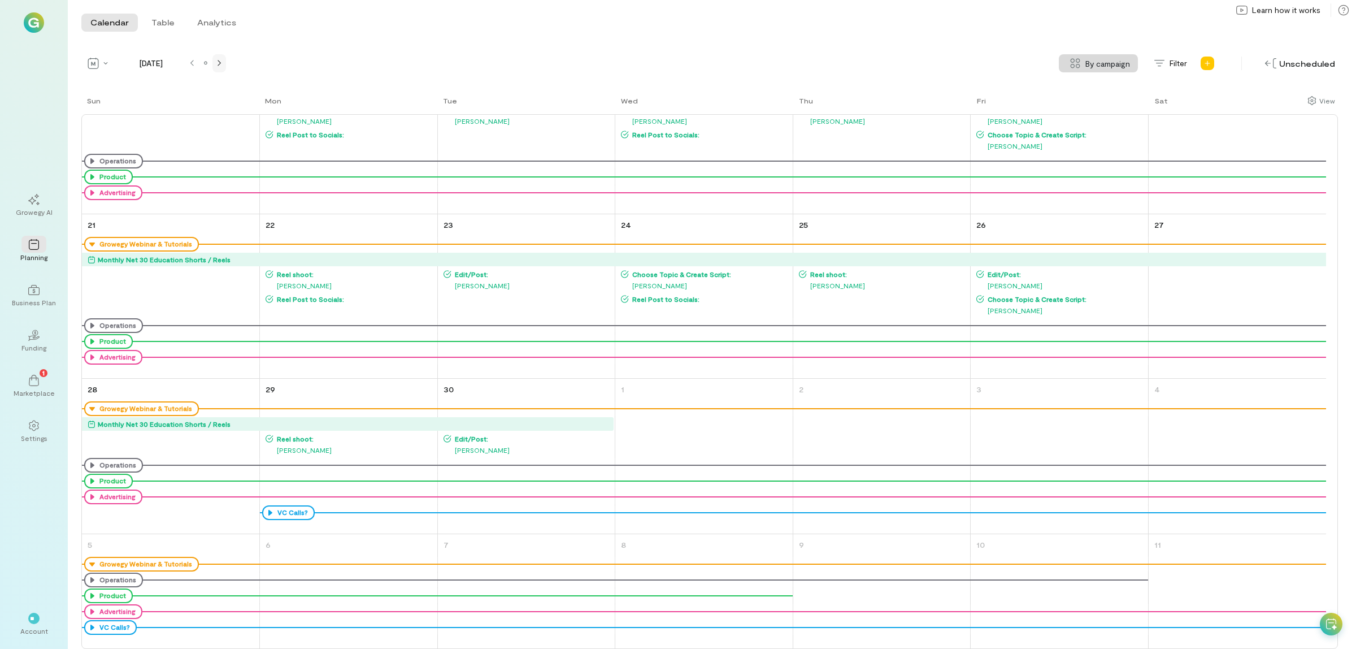
scroll to position [0, 0]
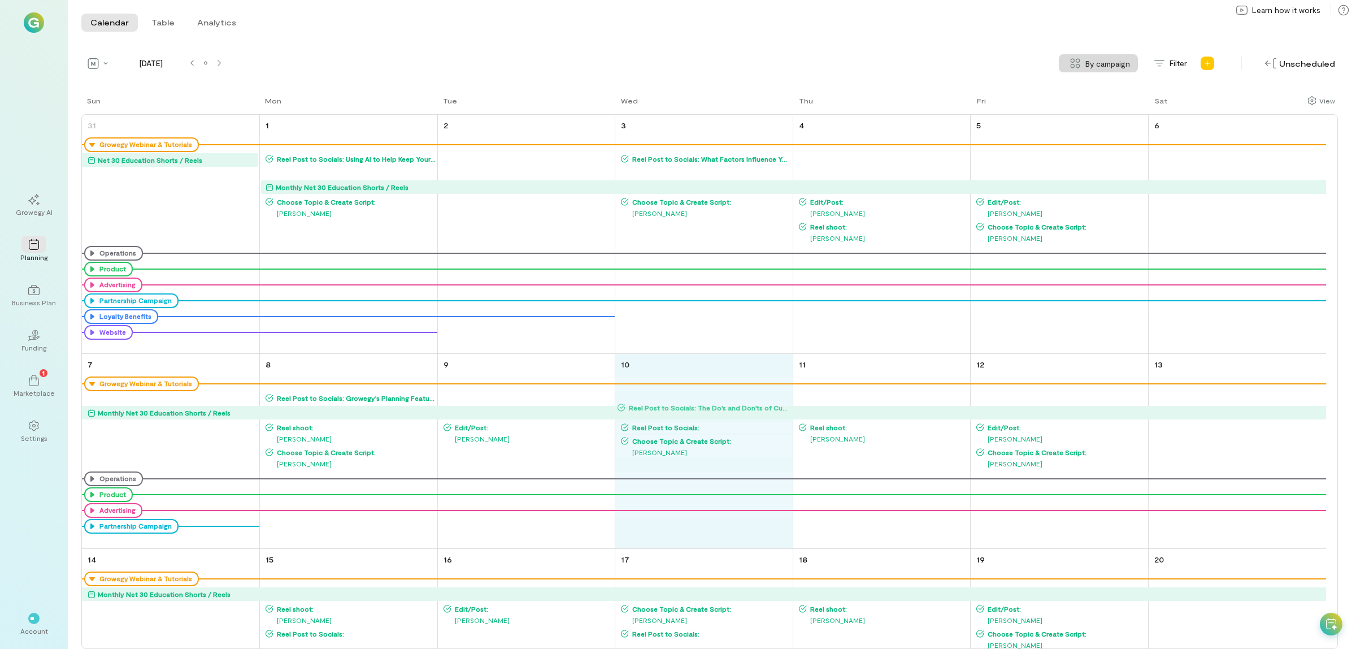
drag, startPoint x: 664, startPoint y: 171, endPoint x: 660, endPoint y: 405, distance: 234.0
click at [660, 405] on div "Sun Mon Tue Wed Thu Fri Sat 31 Growegy Webinar & Tutorials Net 30 Education Sho…" at bounding box center [709, 372] width 1257 height 554
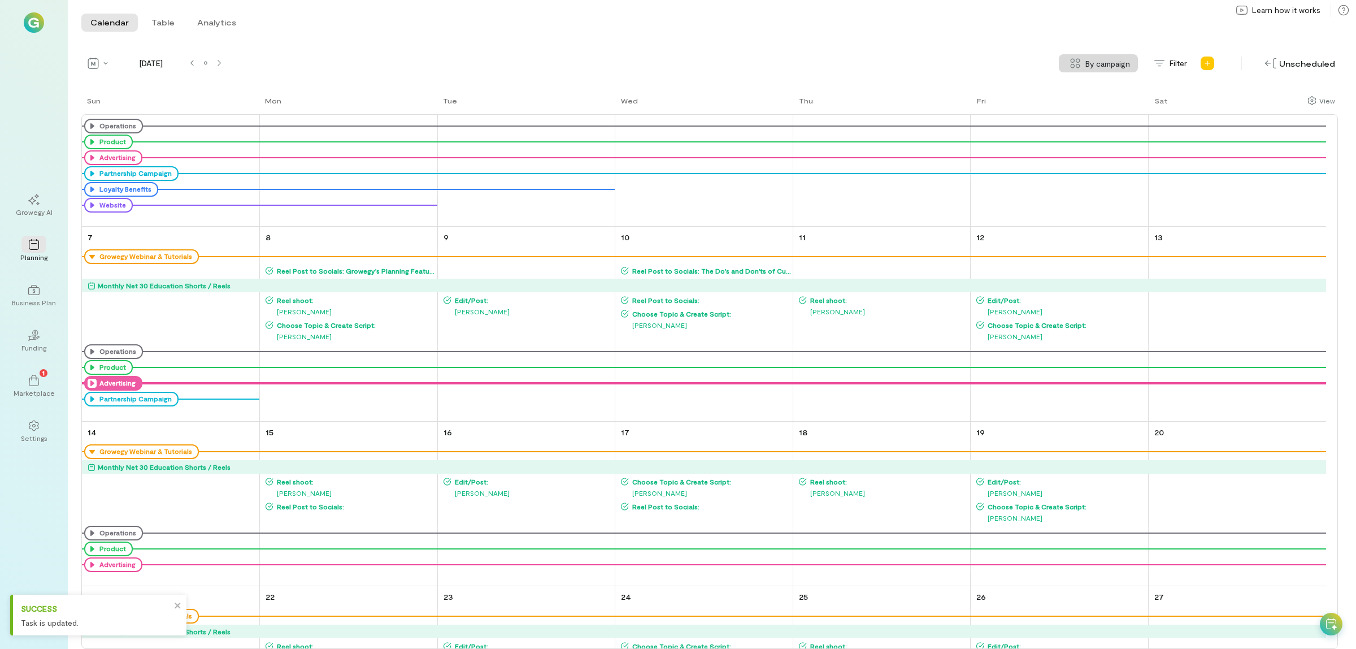
scroll to position [141, 0]
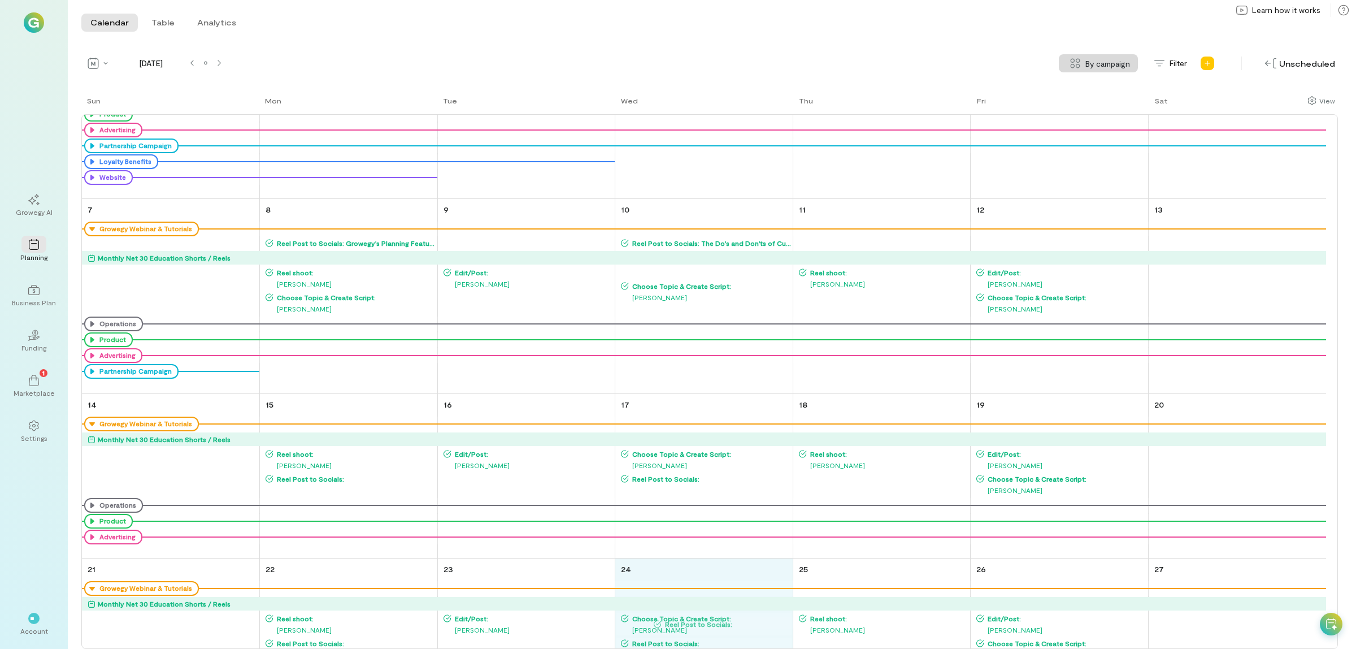
drag, startPoint x: 662, startPoint y: 272, endPoint x: 694, endPoint y: 622, distance: 351.8
click at [694, 622] on div "Sun Mon Tue Wed Thu Fri Sat 31 Growegy Webinar & Tutorials Net 30 Education Sho…" at bounding box center [709, 372] width 1257 height 554
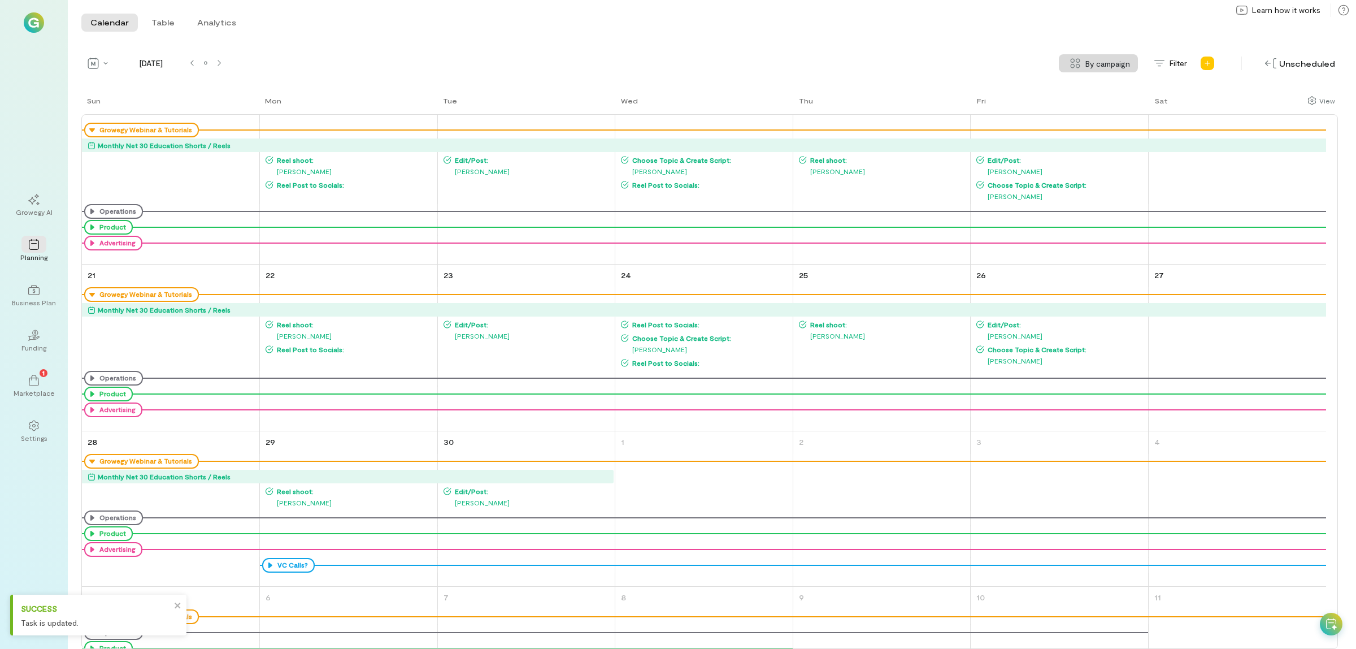
scroll to position [487, 0]
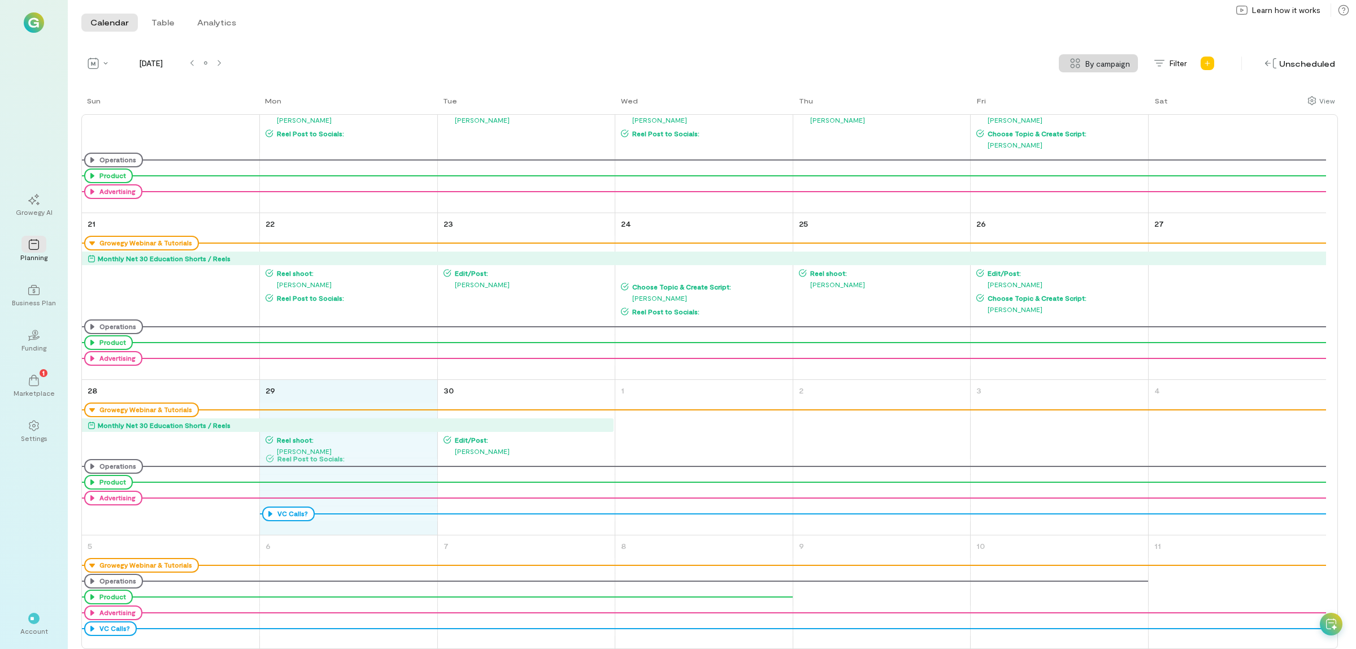
drag, startPoint x: 673, startPoint y: 273, endPoint x: 318, endPoint y: 458, distance: 400.6
click at [318, 458] on div "Sun Mon Tue Wed Thu Fri Sat 31 Growegy Webinar & Tutorials Net 30 Education Sho…" at bounding box center [709, 372] width 1257 height 554
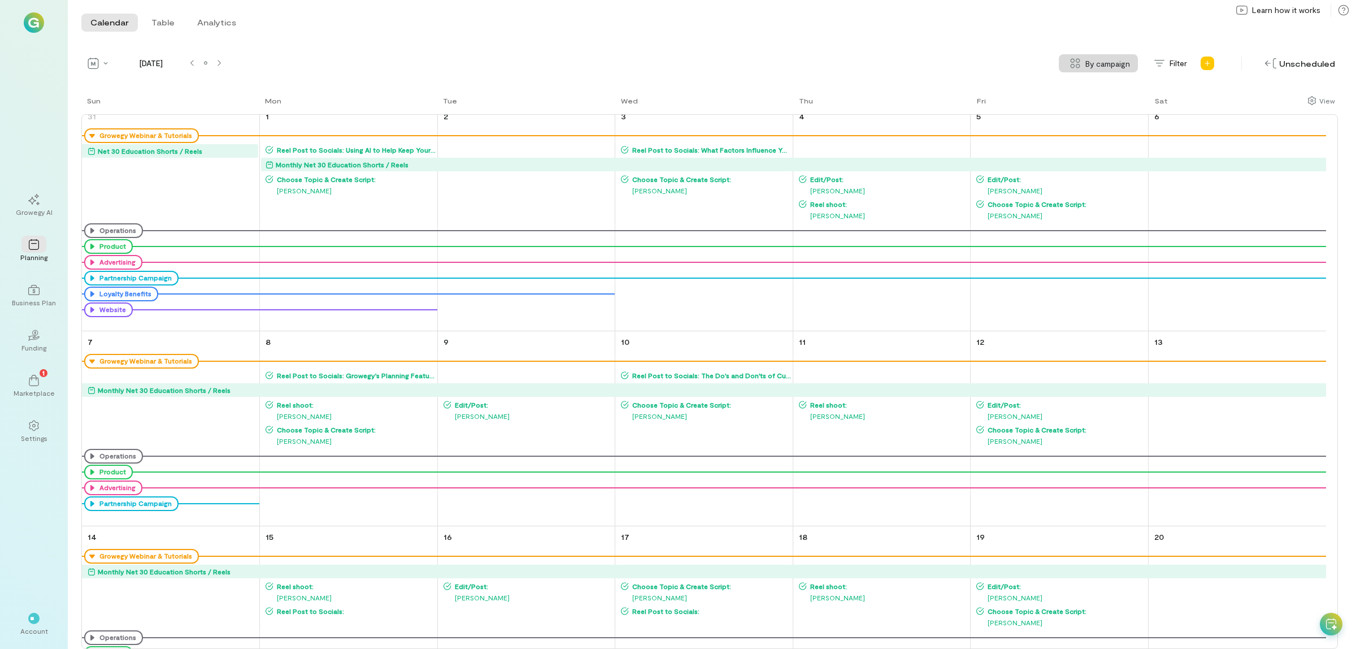
scroll to position [0, 0]
